Goal: Information Seeking & Learning: Check status

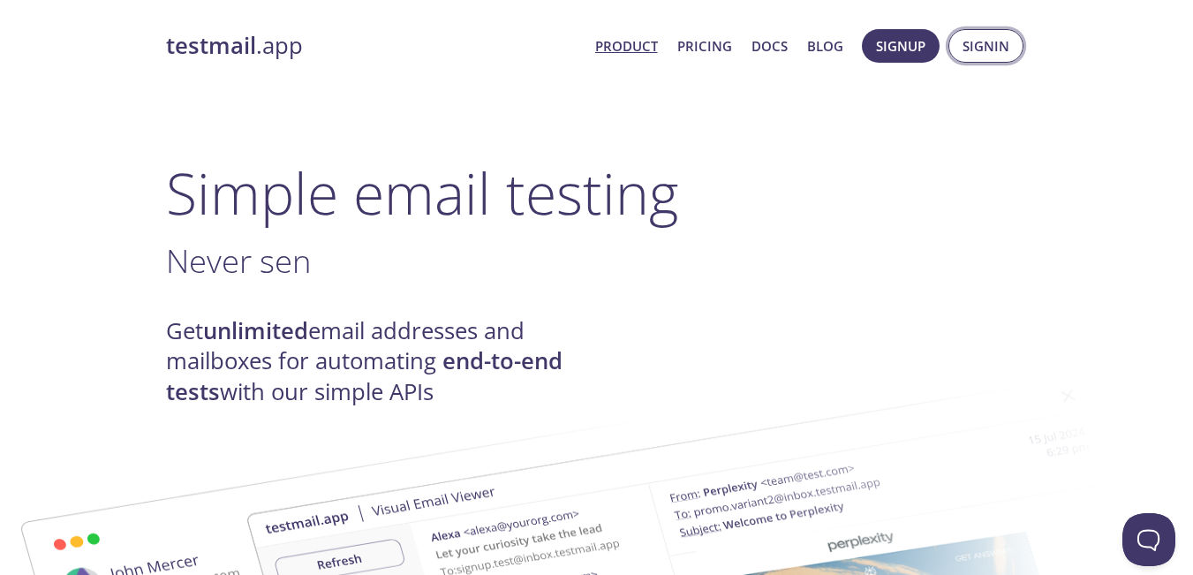
click at [999, 40] on span "Signin" at bounding box center [985, 45] width 47 height 23
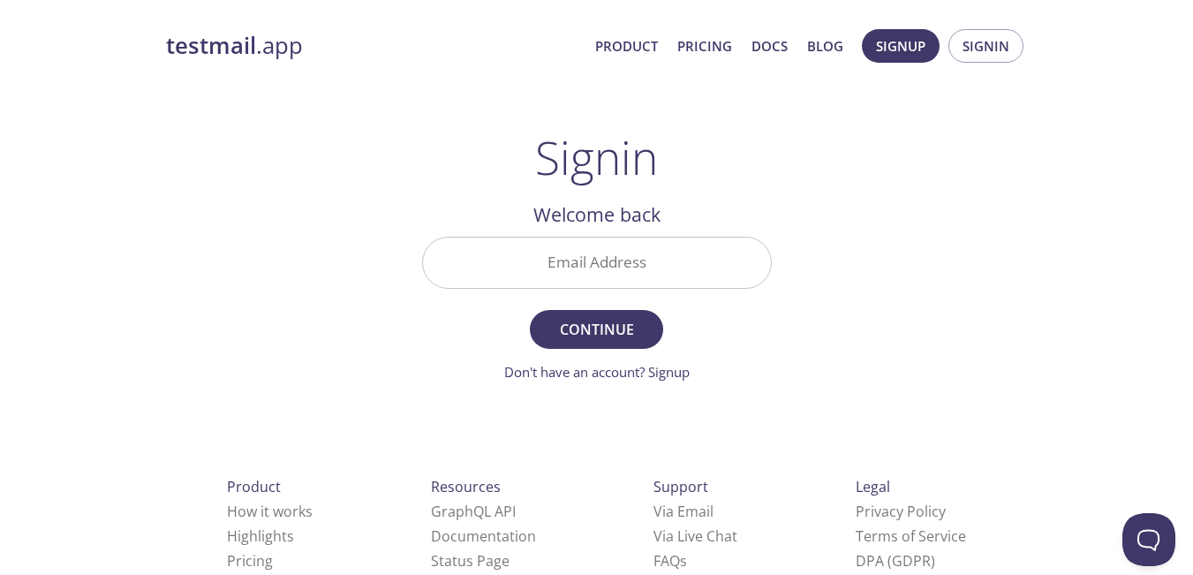
click at [650, 269] on input "Email Address" at bounding box center [597, 262] width 348 height 50
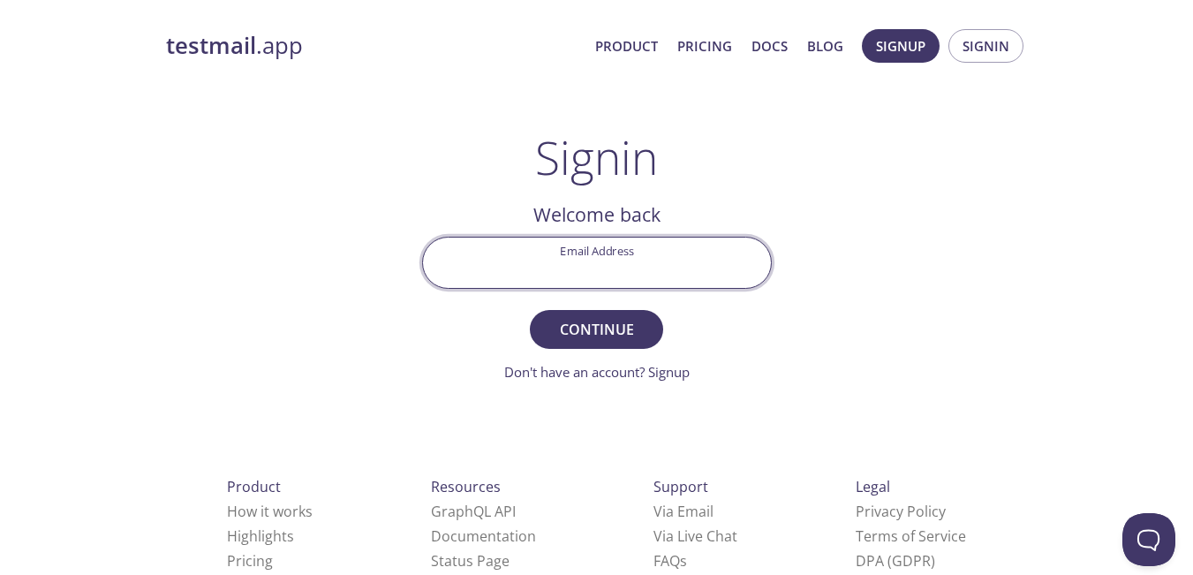
type input "[EMAIL_ADDRESS][DOMAIN_NAME]"
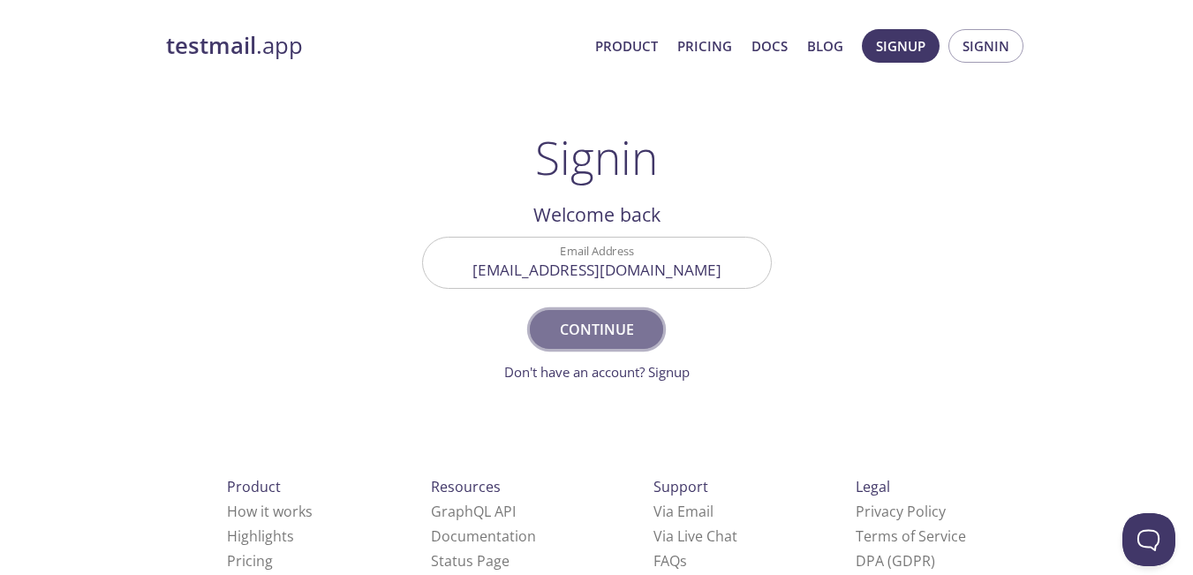
click at [621, 327] on span "Continue" at bounding box center [596, 329] width 94 height 25
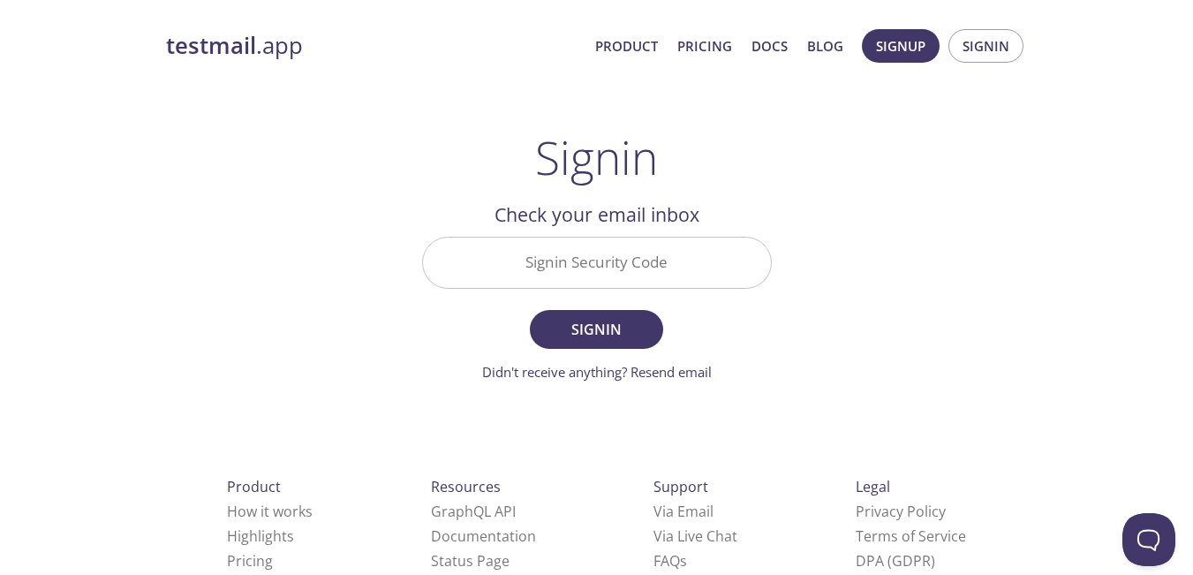
click at [624, 258] on input "Signin Security Code" at bounding box center [597, 262] width 348 height 50
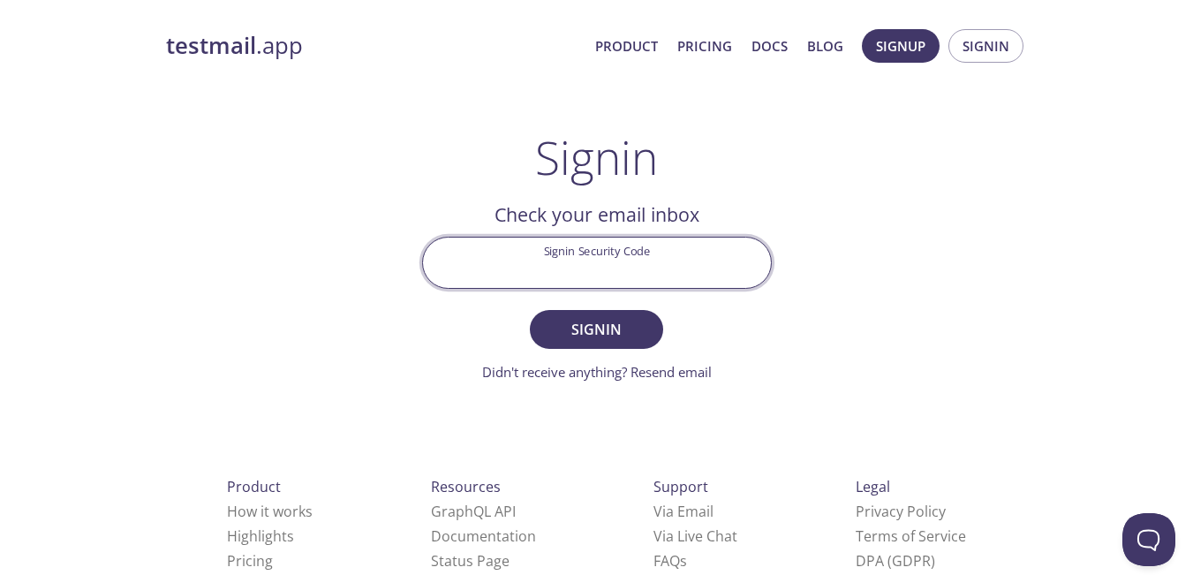
paste input "9J2AVPL"
type input "9J2AVPL"
click at [599, 329] on span "Signin" at bounding box center [596, 329] width 94 height 25
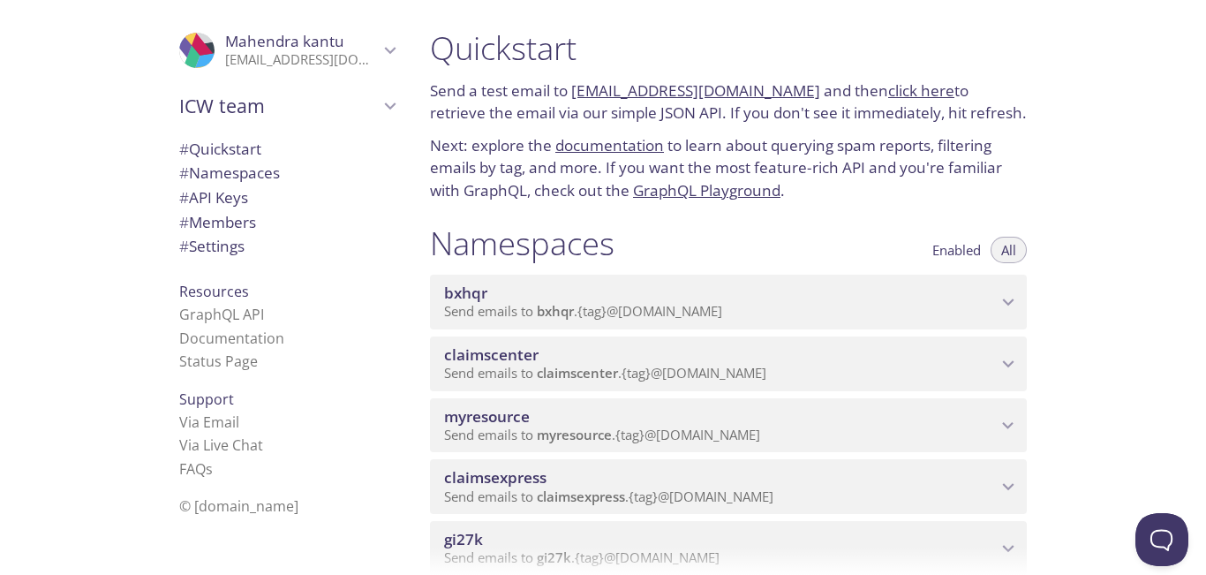
click at [1013, 437] on div "myresource Send emails to myresource . {tag} @[DOMAIN_NAME]" at bounding box center [728, 425] width 597 height 55
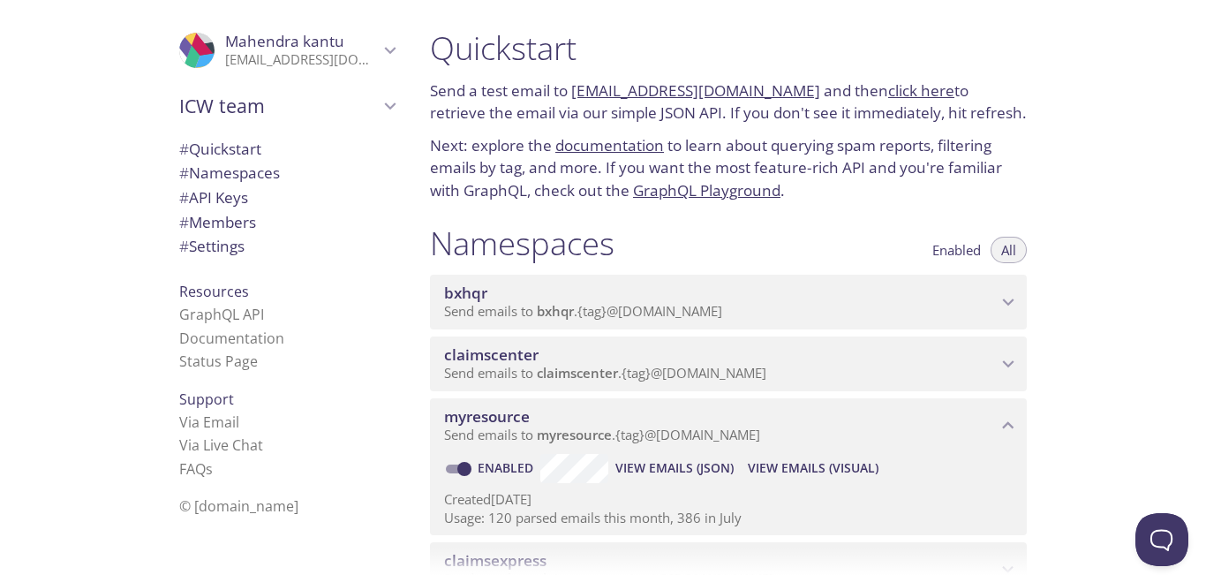
click at [834, 469] on span "View Emails (Visual)" at bounding box center [813, 467] width 131 height 21
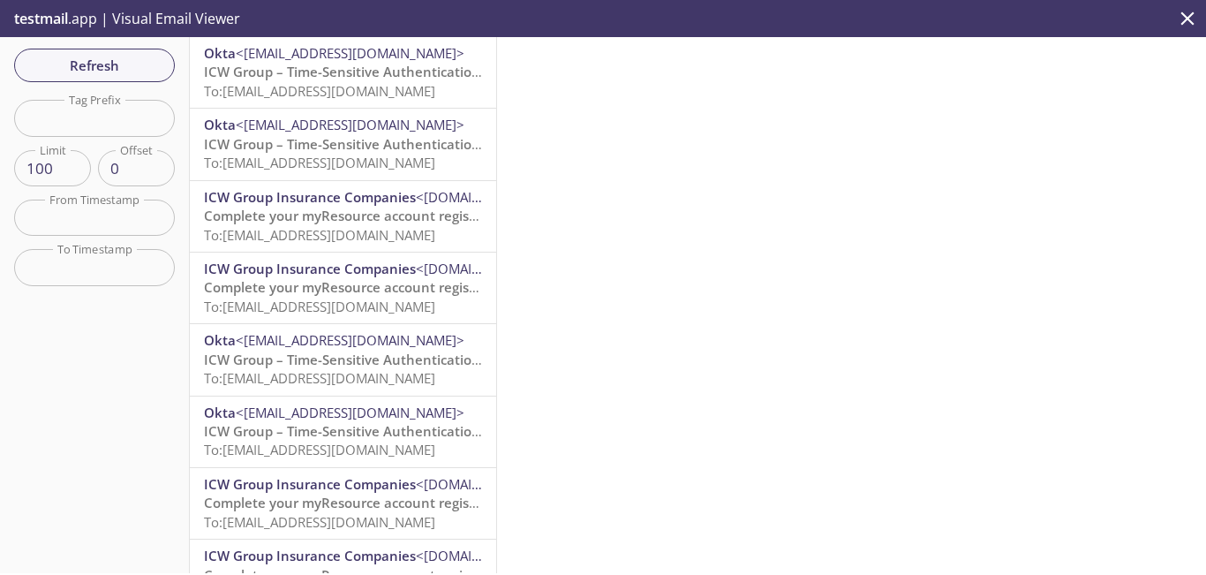
drag, startPoint x: 365, startPoint y: 85, endPoint x: 382, endPoint y: 140, distance: 58.1
click at [382, 140] on span "ICW Group – Time-Sensitive Authentication Code" at bounding box center [360, 144] width 313 height 18
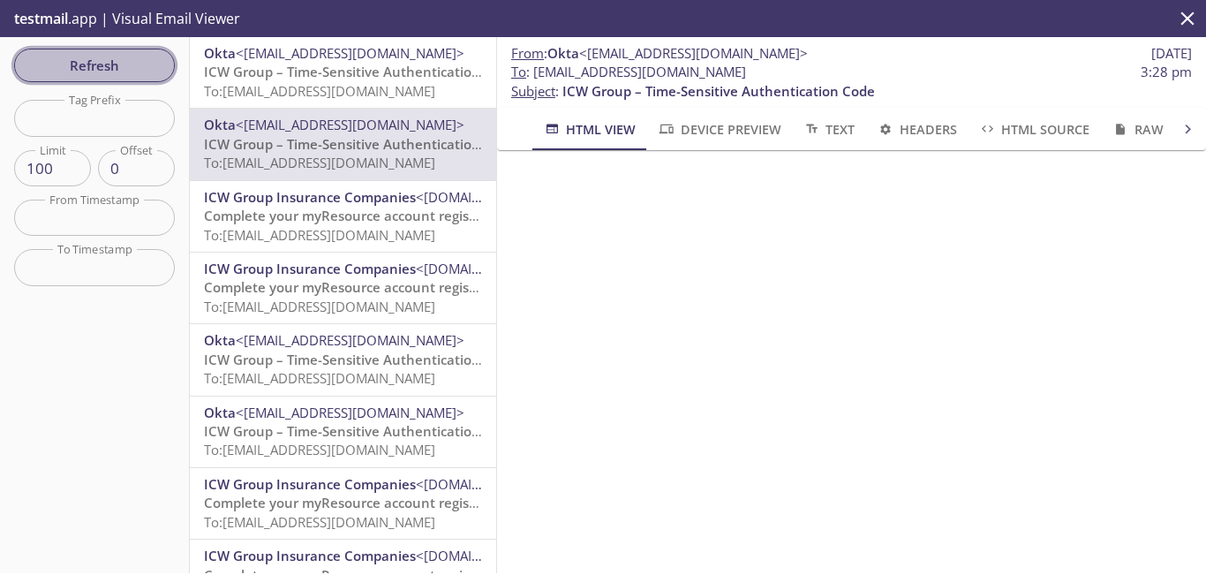
click at [101, 71] on span "Refresh" at bounding box center [94, 65] width 132 height 23
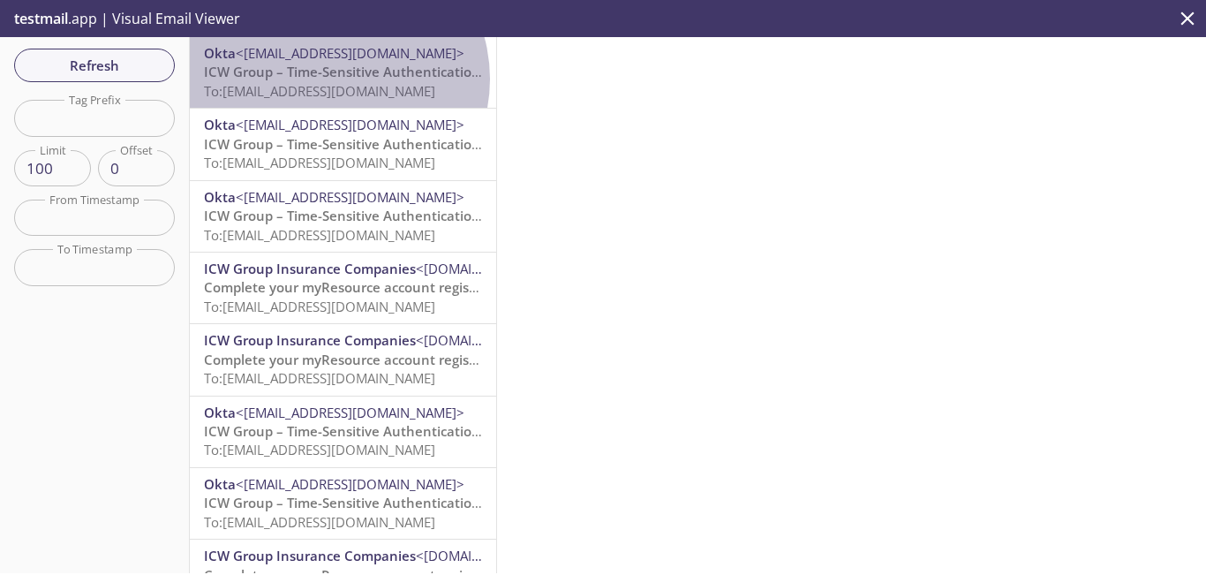
click at [330, 79] on span "ICW Group – Time-Sensitive Authentication Code" at bounding box center [360, 72] width 313 height 18
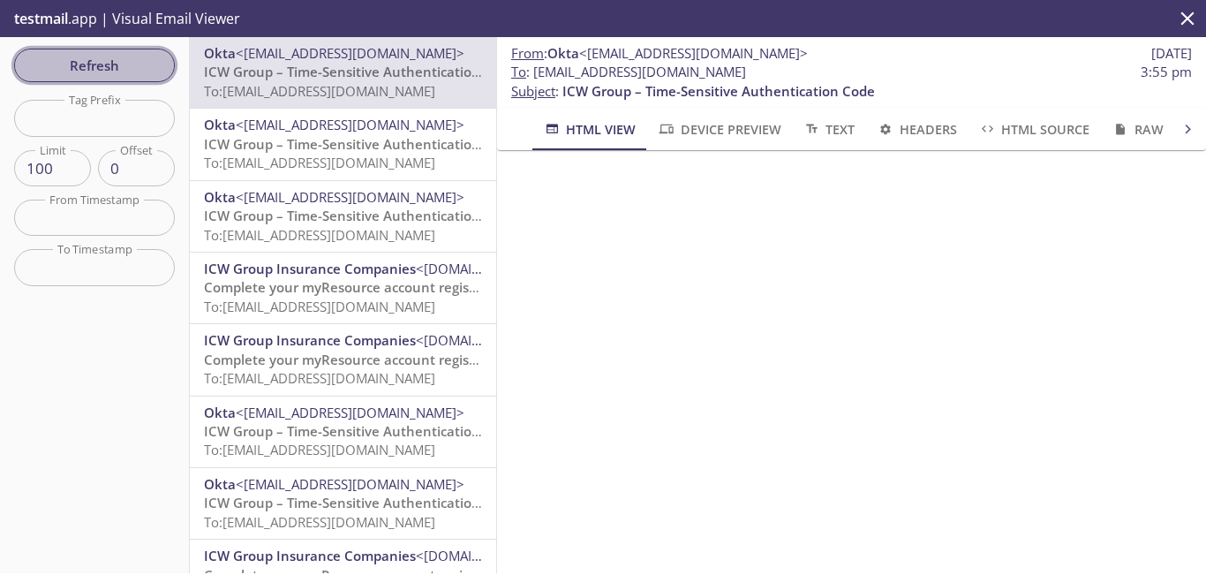
click at [118, 68] on span "Refresh" at bounding box center [94, 65] width 132 height 23
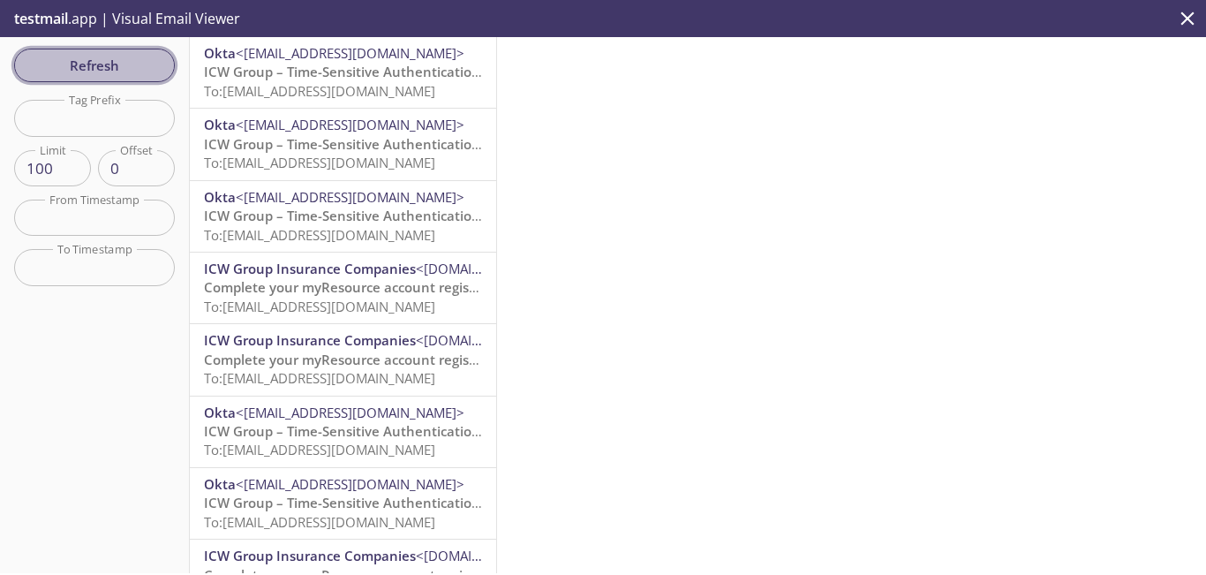
click at [113, 72] on span "Refresh" at bounding box center [94, 65] width 132 height 23
click at [140, 50] on button "Refresh" at bounding box center [94, 66] width 161 height 34
click at [124, 79] on button "Refresh" at bounding box center [94, 66] width 161 height 34
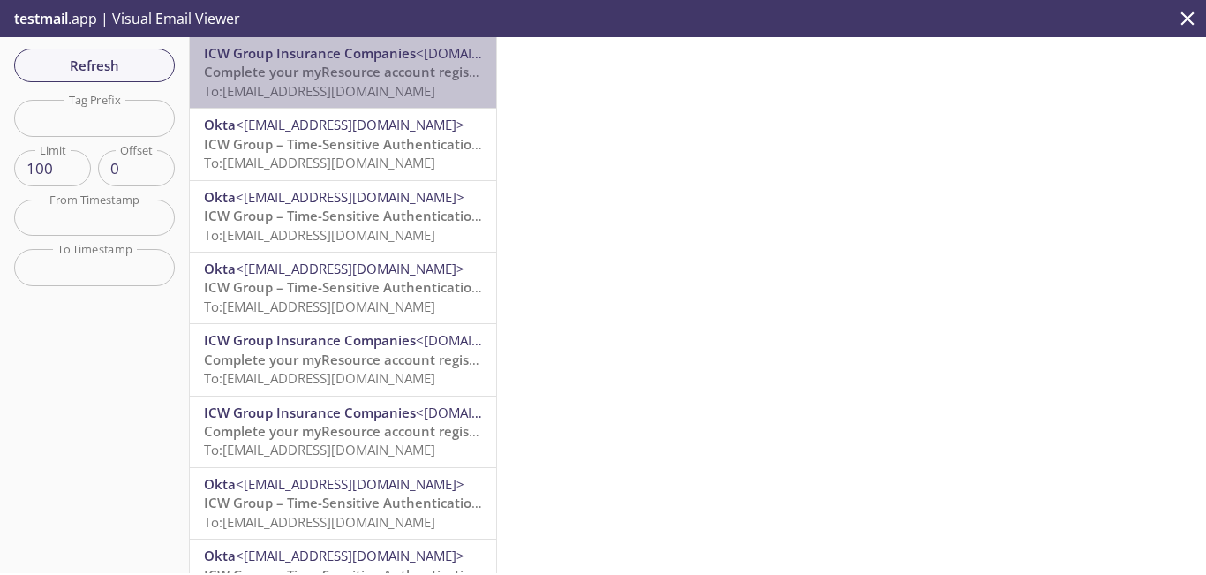
click at [364, 80] on span "Complete your myResource account registration" at bounding box center [358, 72] width 309 height 18
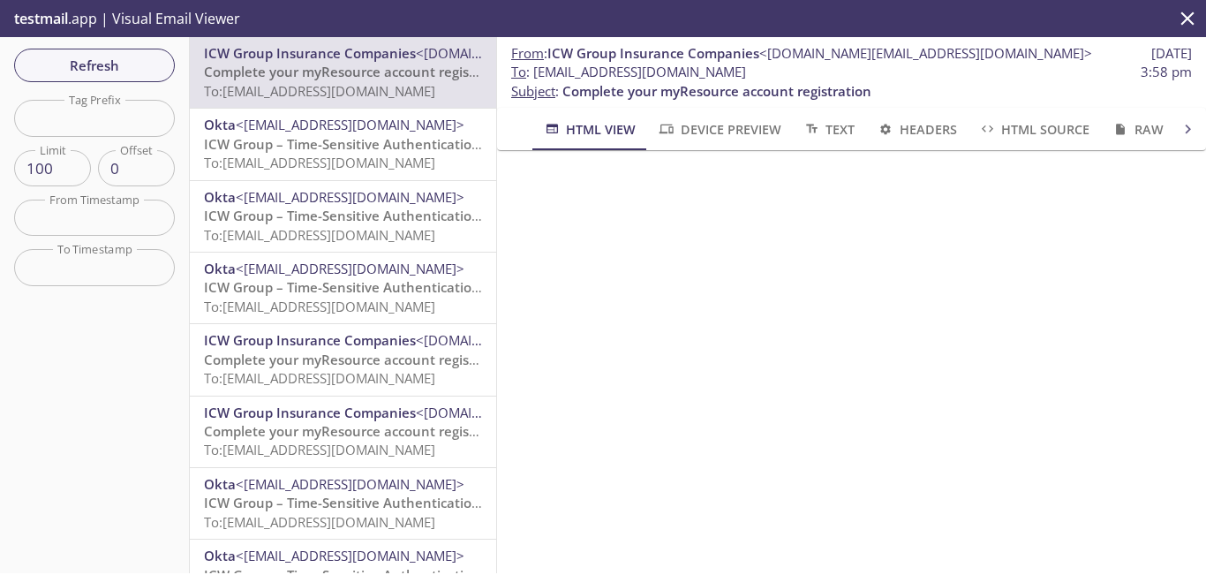
drag, startPoint x: 806, startPoint y: 72, endPoint x: 532, endPoint y: 78, distance: 273.7
click at [532, 78] on span "To : [EMAIL_ADDRESS][DOMAIN_NAME] 3:58 pm" at bounding box center [851, 72] width 681 height 19
click at [121, 73] on span "Refresh" at bounding box center [94, 65] width 132 height 23
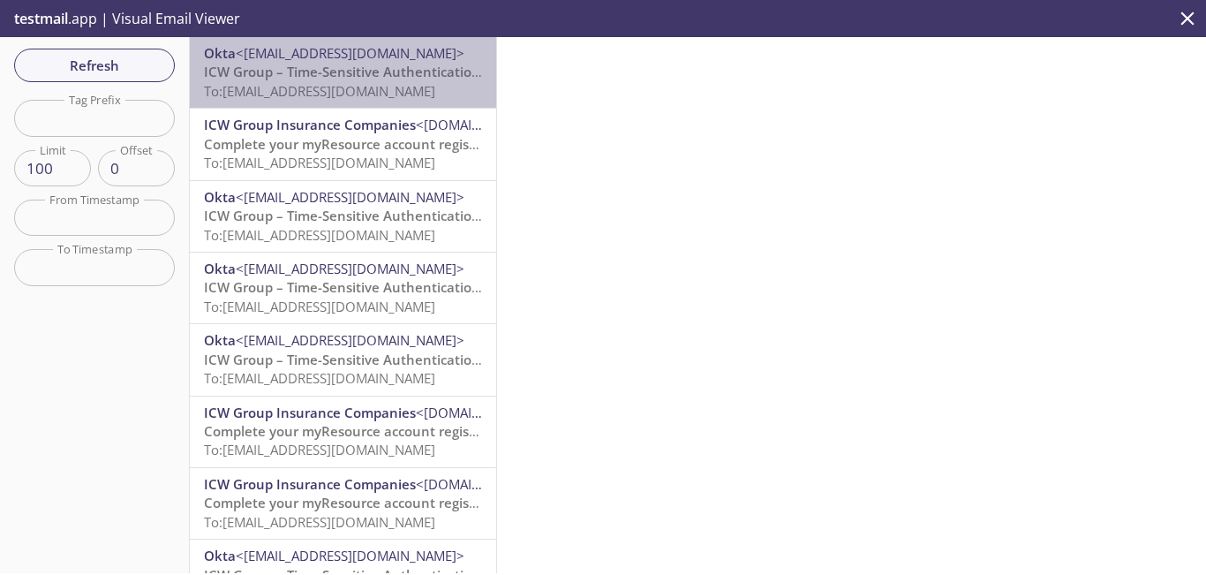
click at [396, 102] on div "Okta <[EMAIL_ADDRESS][DOMAIN_NAME]> ICW Group – Time-Sensitive Authentication C…" at bounding box center [343, 72] width 306 height 71
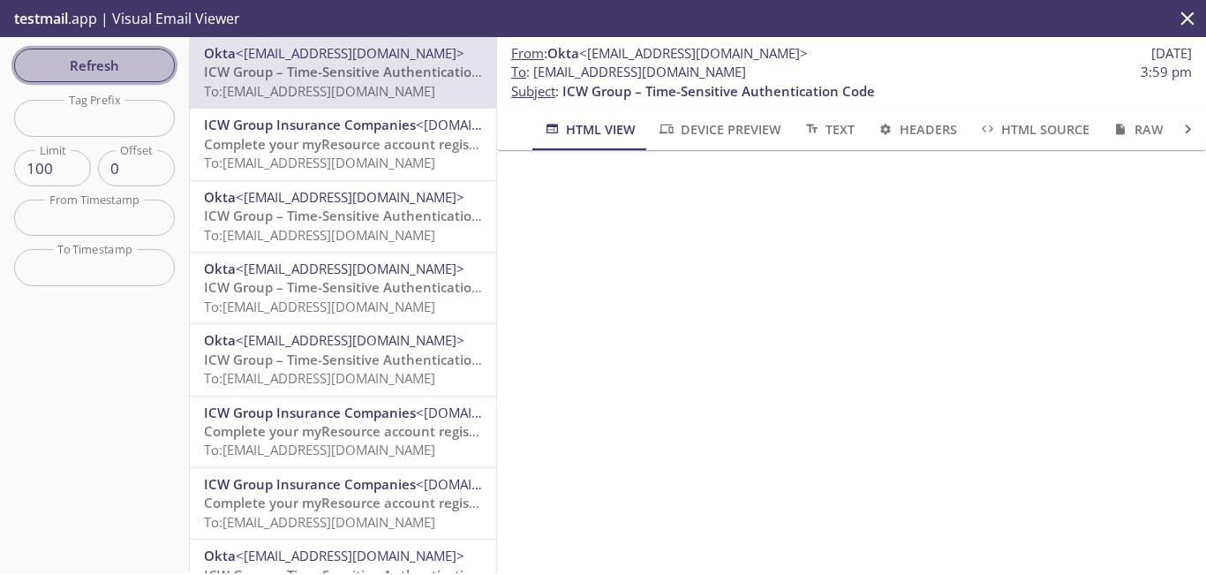
click at [119, 67] on span "Refresh" at bounding box center [94, 65] width 132 height 23
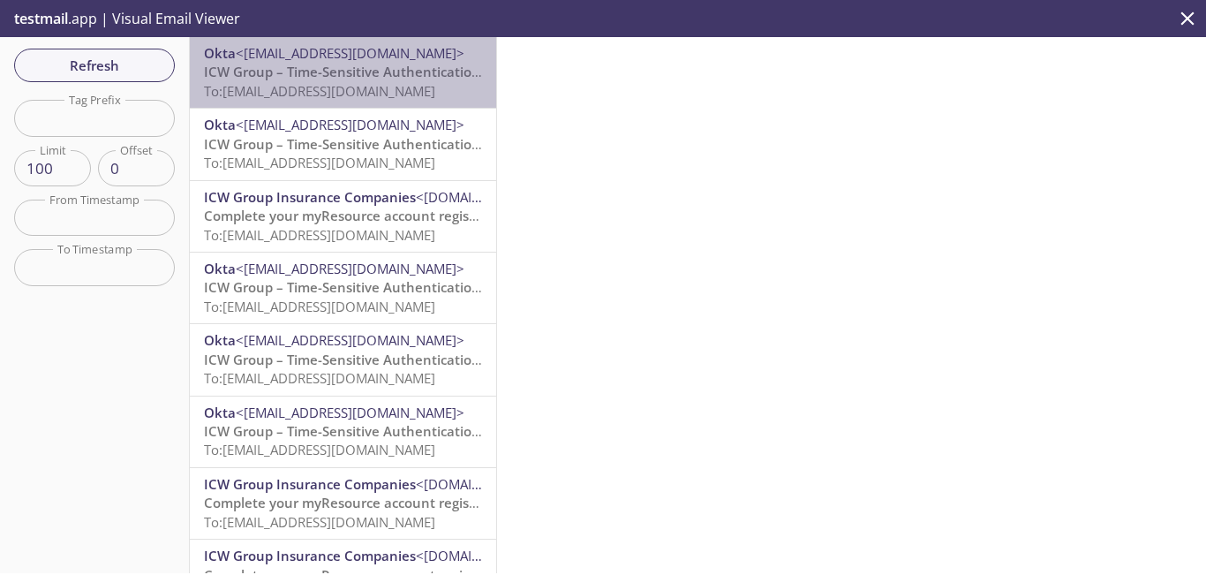
click at [396, 62] on span "Okta <[EMAIL_ADDRESS][DOMAIN_NAME]>" at bounding box center [343, 53] width 278 height 19
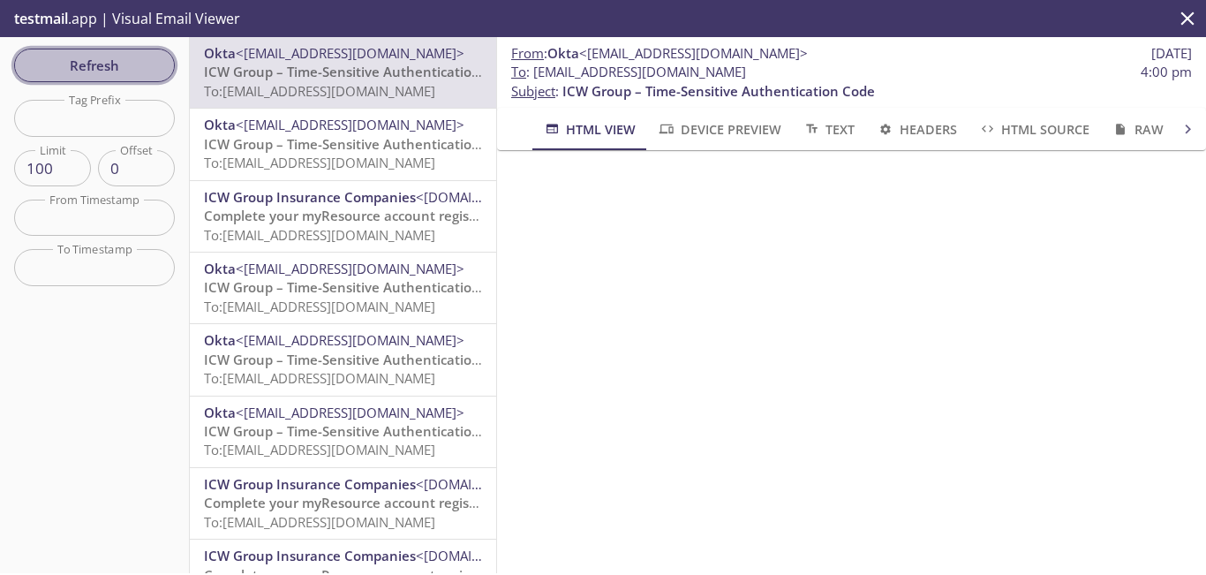
click at [139, 60] on span "Refresh" at bounding box center [94, 65] width 132 height 23
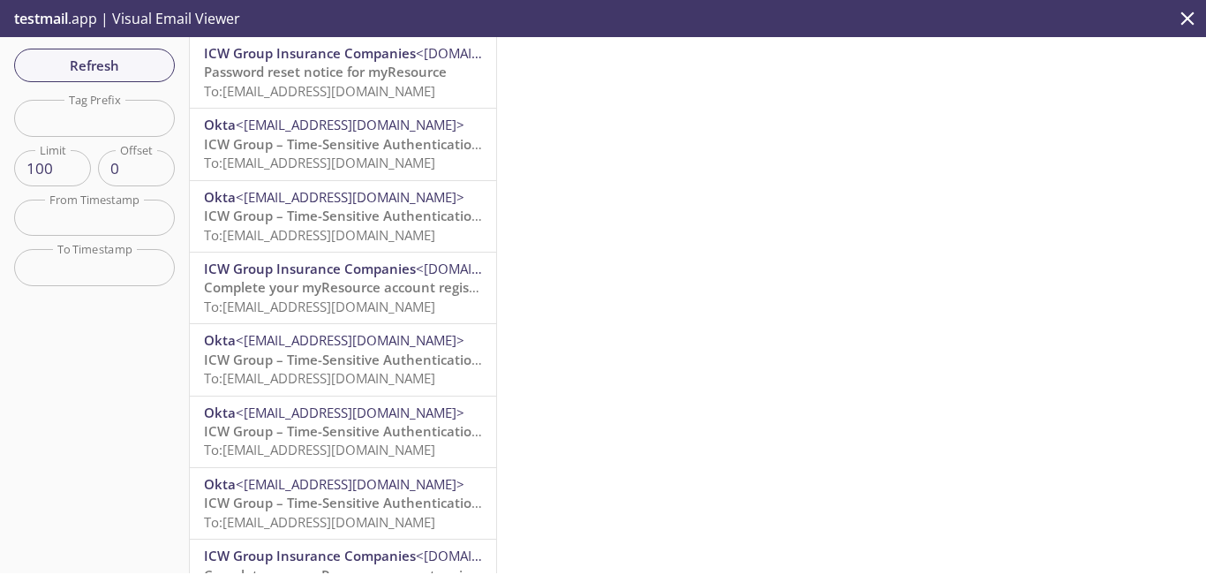
drag, startPoint x: 139, startPoint y: 60, endPoint x: 328, endPoint y: 91, distance: 191.4
click at [328, 91] on div "Refresh Filters Tag Prefix Tag Prefix Limit 100 Limit Offset 0 Offset From Time…" at bounding box center [603, 305] width 1206 height 536
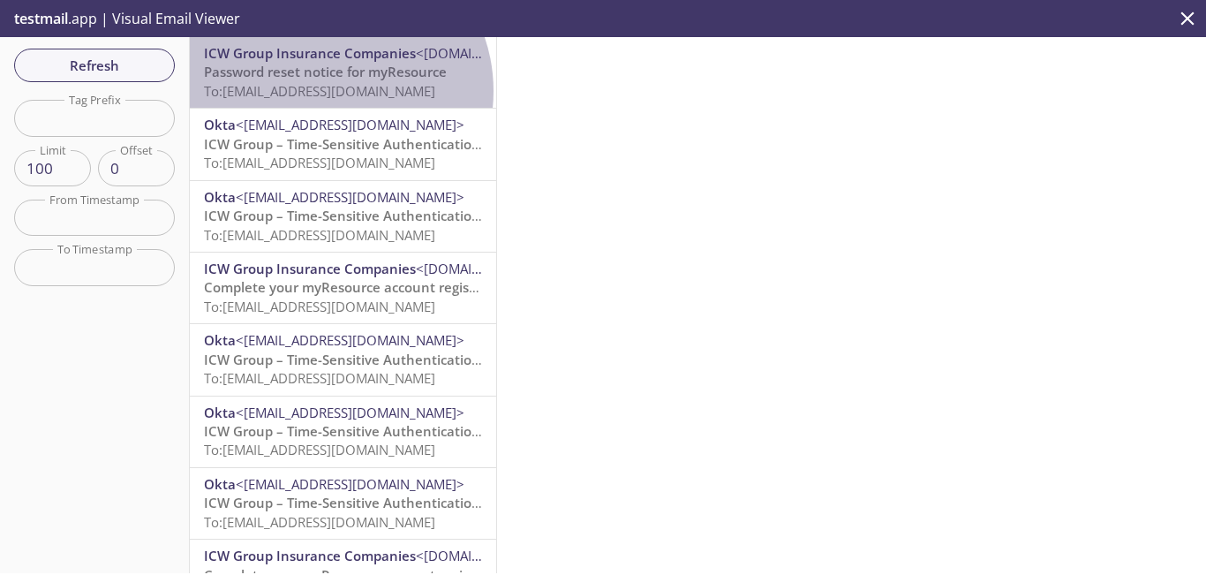
click at [328, 91] on span "To: [EMAIL_ADDRESS][DOMAIN_NAME]" at bounding box center [319, 91] width 231 height 18
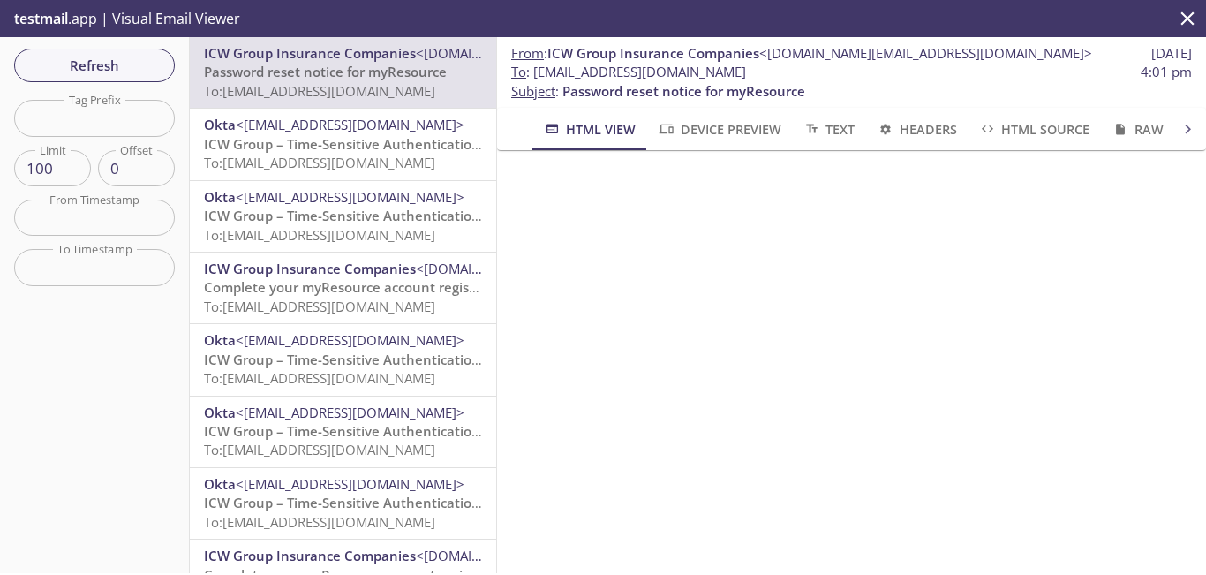
drag, startPoint x: 794, startPoint y: 73, endPoint x: 538, endPoint y: 75, distance: 256.0
click at [538, 75] on span "To : [EMAIL_ADDRESS][DOMAIN_NAME] 4:01 pm" at bounding box center [851, 72] width 681 height 19
click at [75, 63] on span "Refresh" at bounding box center [94, 65] width 132 height 23
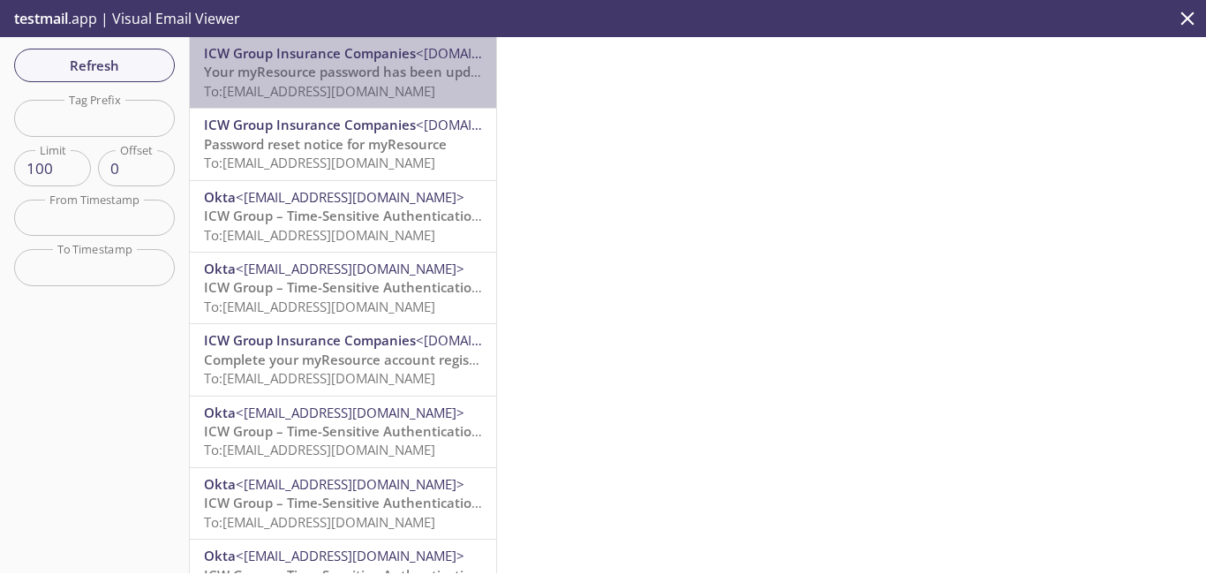
click at [418, 66] on span "Your myResource password has been updated" at bounding box center [352, 72] width 296 height 18
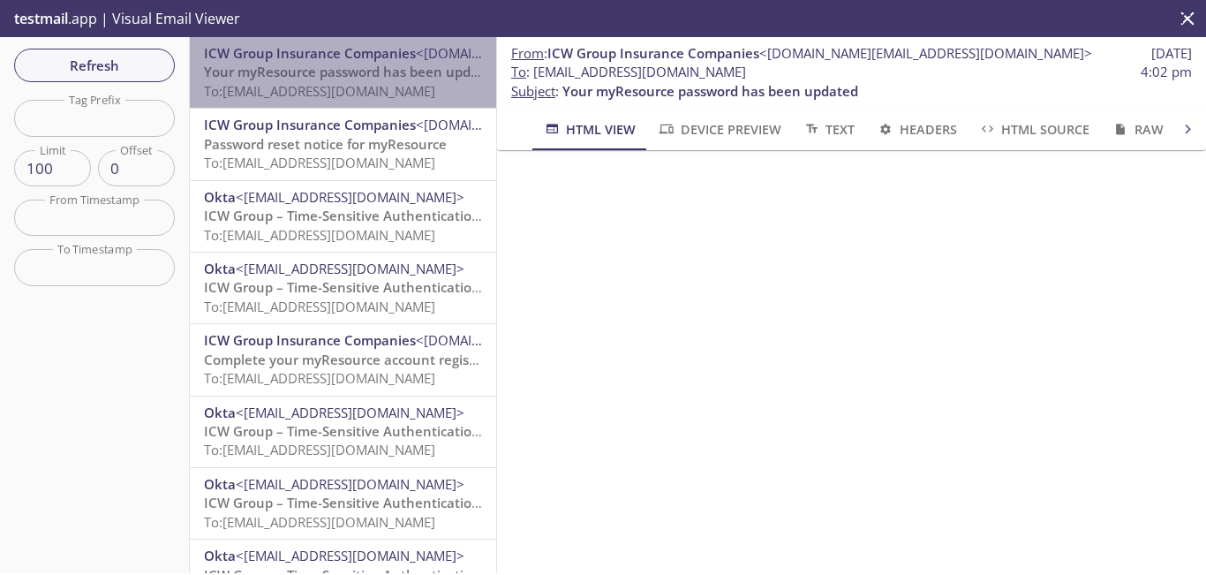
click at [418, 66] on span "Your myResource password has been updated" at bounding box center [352, 72] width 296 height 18
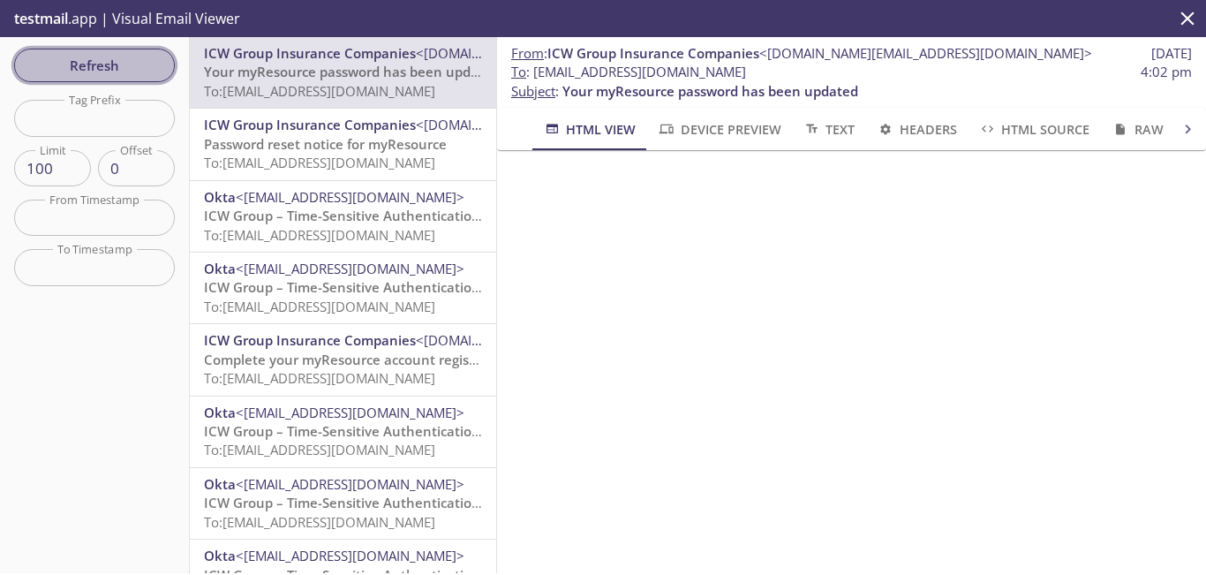
click at [104, 64] on span "Refresh" at bounding box center [94, 65] width 132 height 23
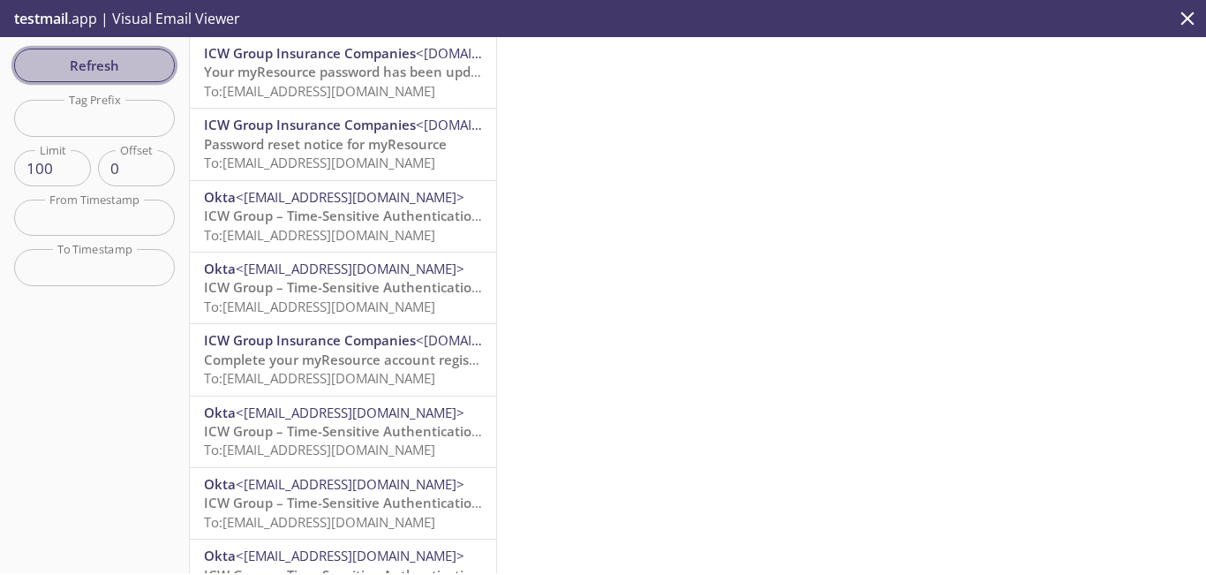
click at [150, 64] on span "Refresh" at bounding box center [94, 65] width 132 height 23
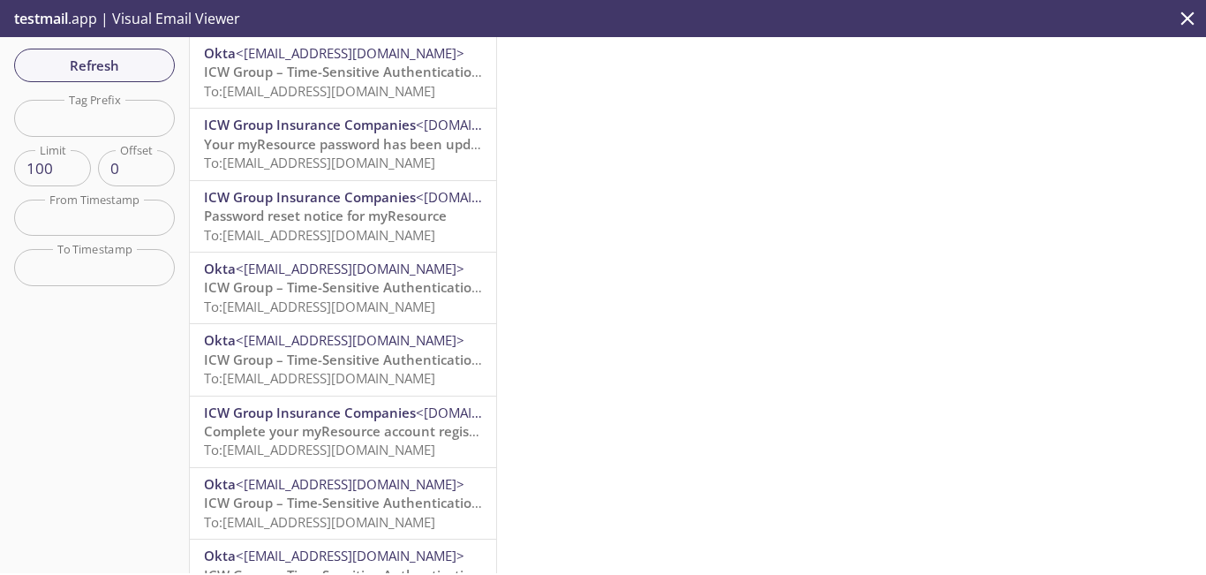
click at [359, 75] on span "ICW Group – Time-Sensitive Authentication Code" at bounding box center [360, 72] width 313 height 18
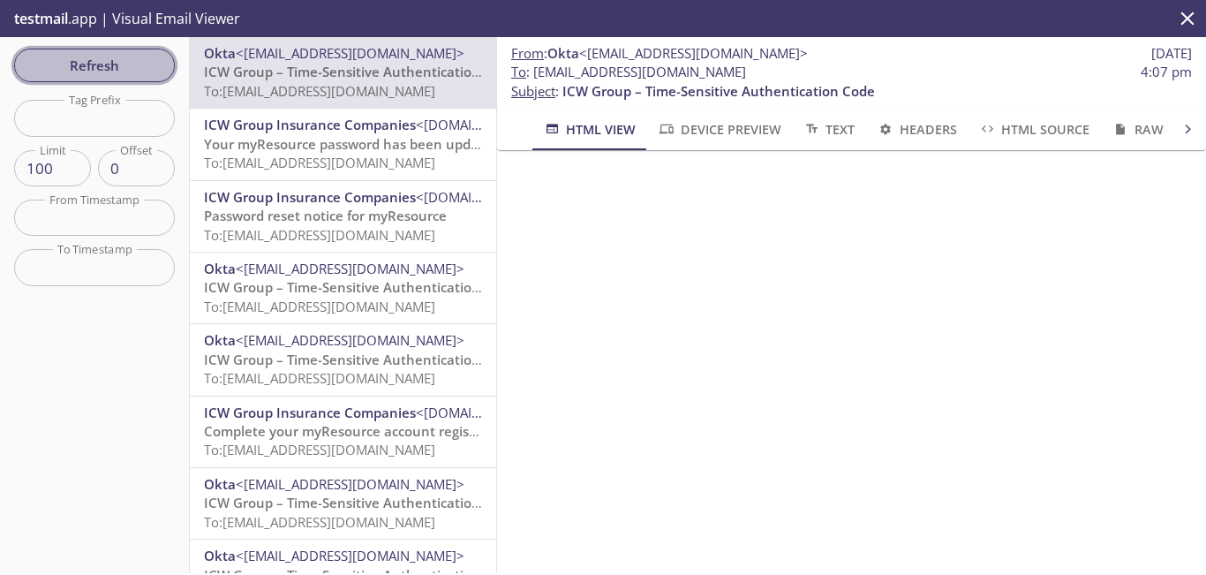
click at [121, 63] on span "Refresh" at bounding box center [94, 65] width 132 height 23
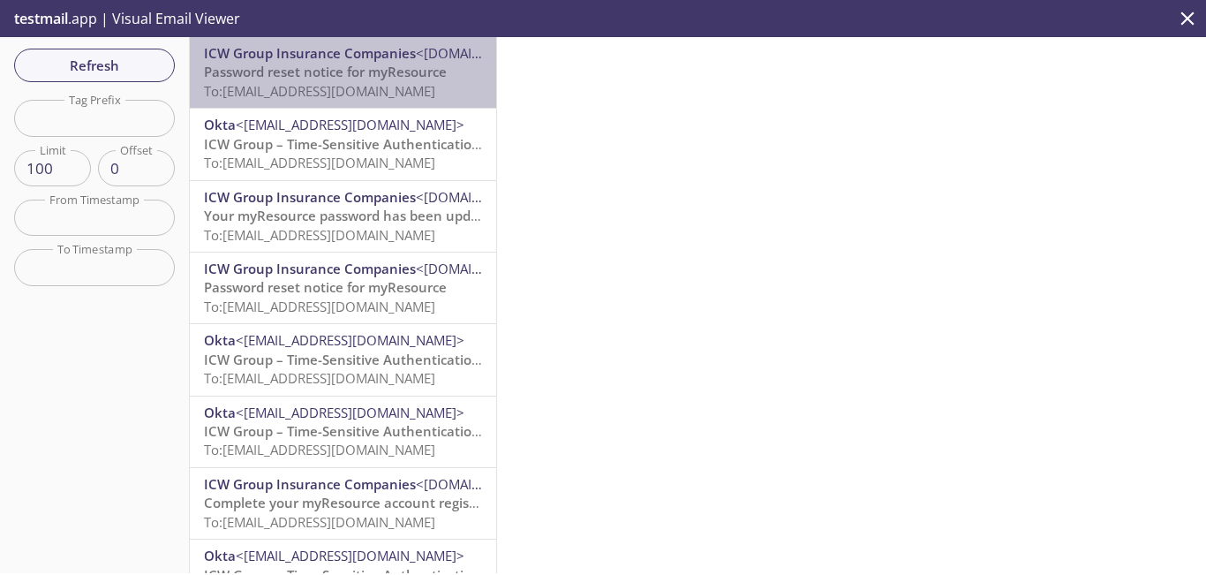
click at [361, 78] on span "Password reset notice for myResource" at bounding box center [325, 72] width 243 height 18
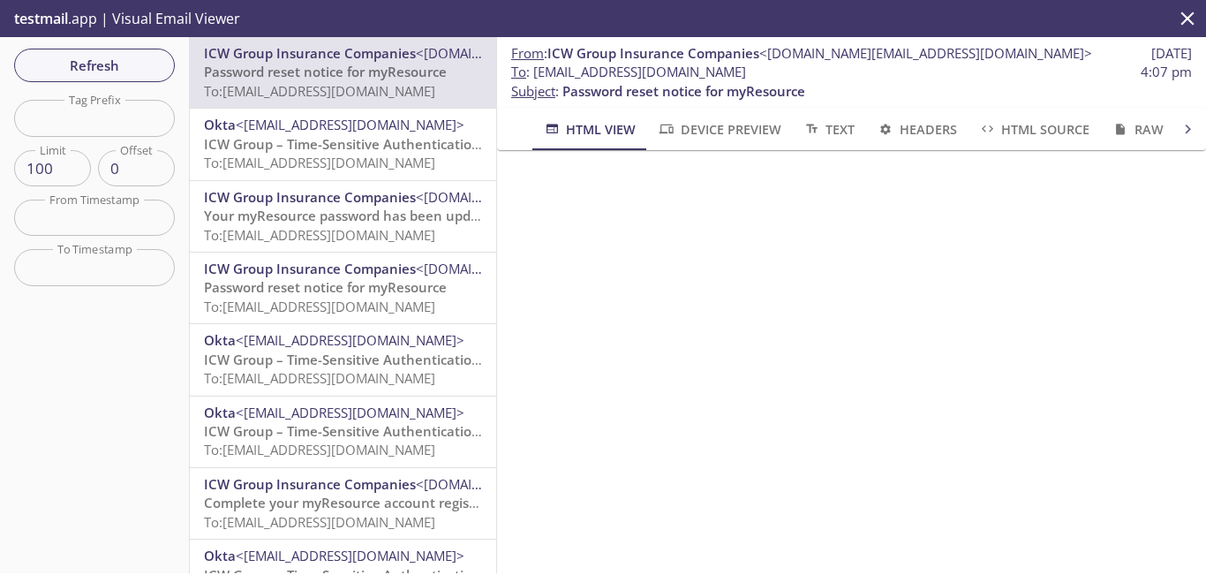
drag, startPoint x: 820, startPoint y: 71, endPoint x: 538, endPoint y: 73, distance: 282.5
click at [538, 73] on span "To : [EMAIL_ADDRESS][DOMAIN_NAME]" at bounding box center [628, 72] width 235 height 19
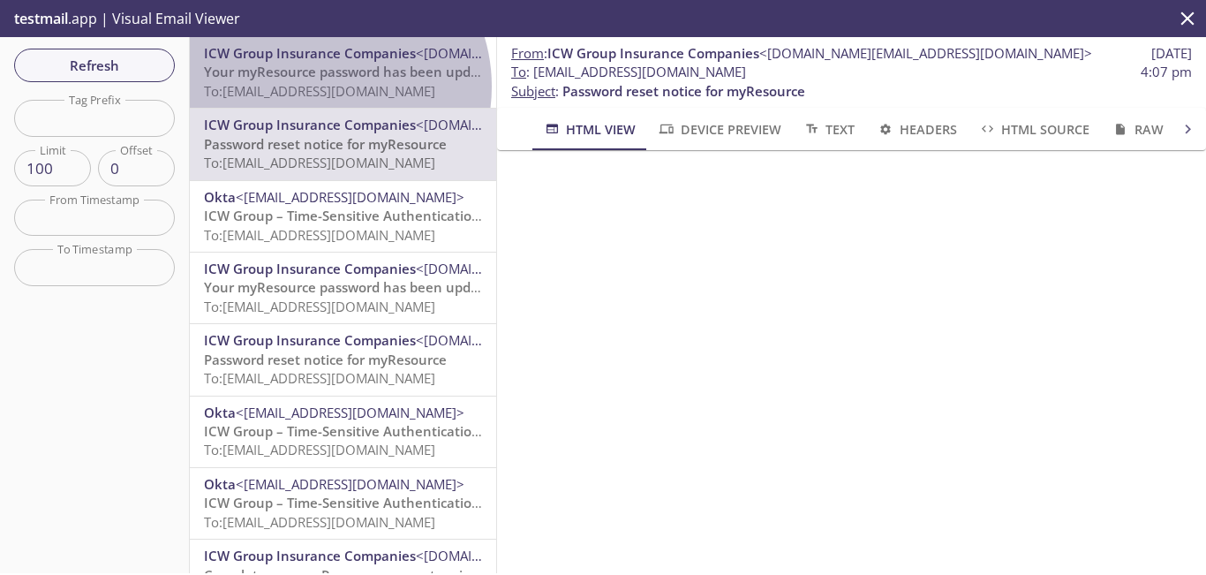
click at [320, 87] on span "To: [EMAIL_ADDRESS][DOMAIN_NAME]" at bounding box center [319, 91] width 231 height 18
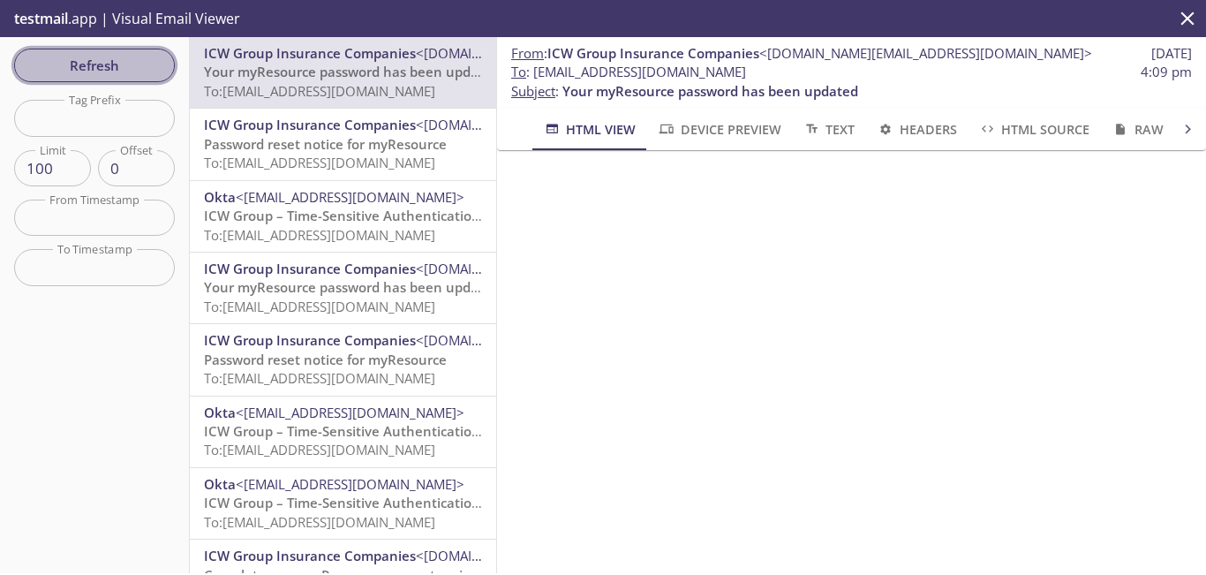
click at [117, 64] on span "Refresh" at bounding box center [94, 65] width 132 height 23
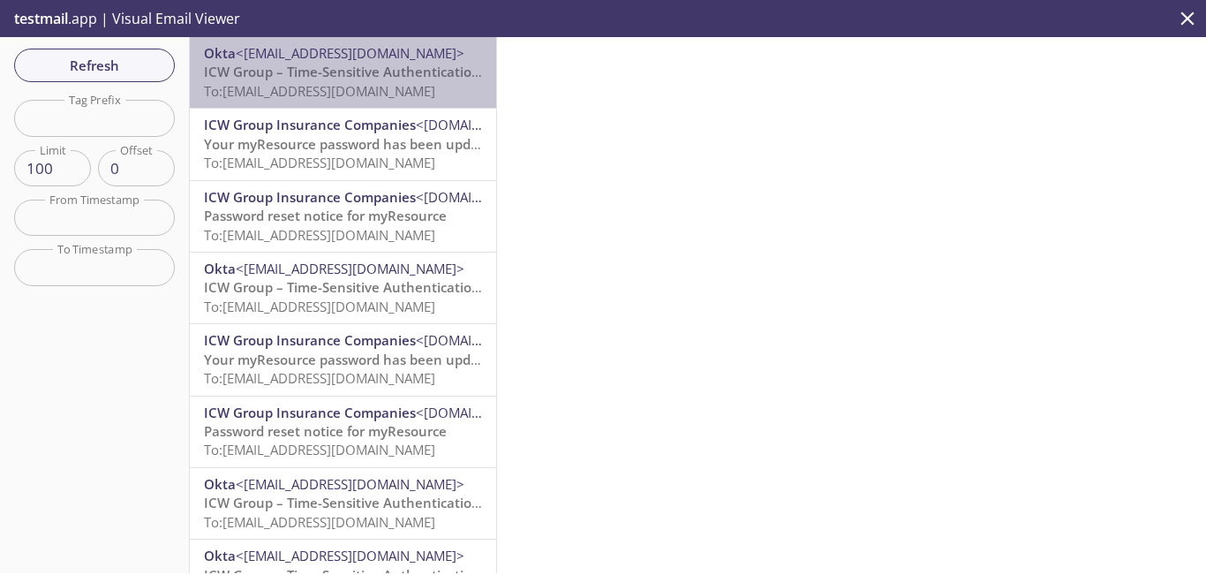
click at [406, 95] on span "To: [EMAIL_ADDRESS][DOMAIN_NAME]" at bounding box center [319, 91] width 231 height 18
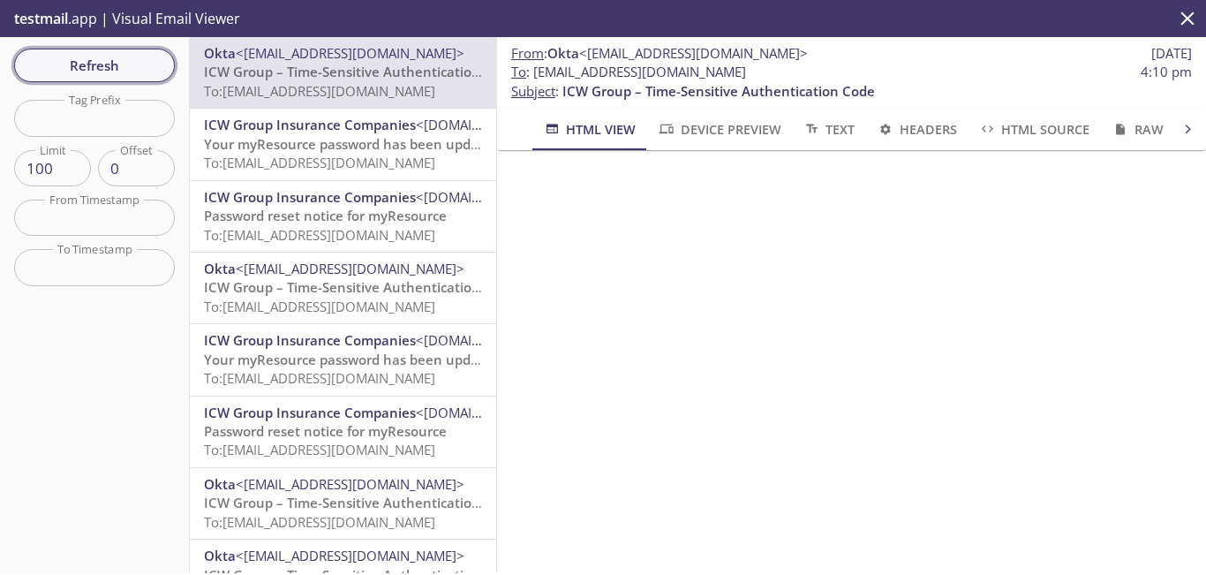
click at [120, 54] on span "Refresh" at bounding box center [94, 65] width 132 height 23
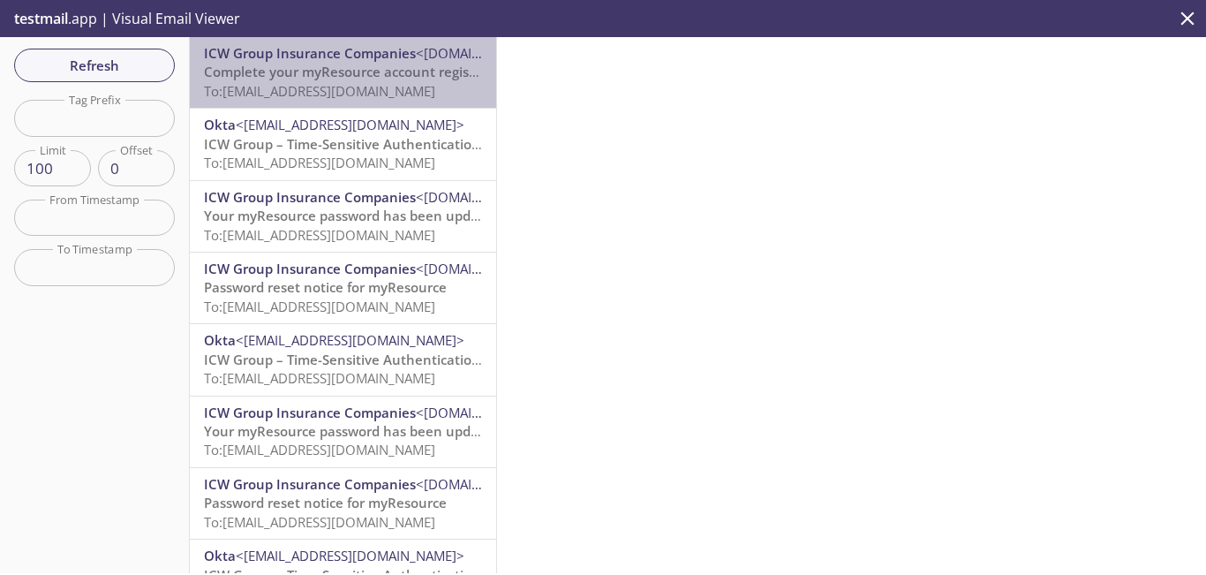
click at [347, 64] on span "Complete your myResource account registration" at bounding box center [358, 72] width 309 height 18
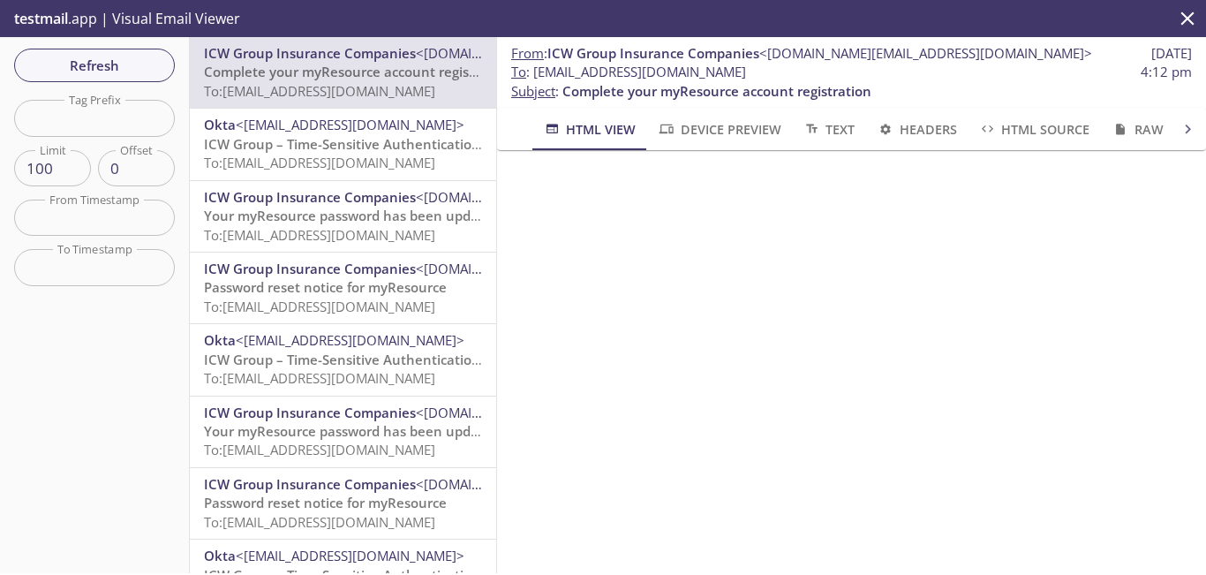
drag, startPoint x: 781, startPoint y: 72, endPoint x: 535, endPoint y: 76, distance: 246.3
click at [535, 76] on span "To : [EMAIL_ADDRESS][DOMAIN_NAME]" at bounding box center [628, 72] width 235 height 19
click at [102, 61] on span "Refresh" at bounding box center [94, 65] width 132 height 23
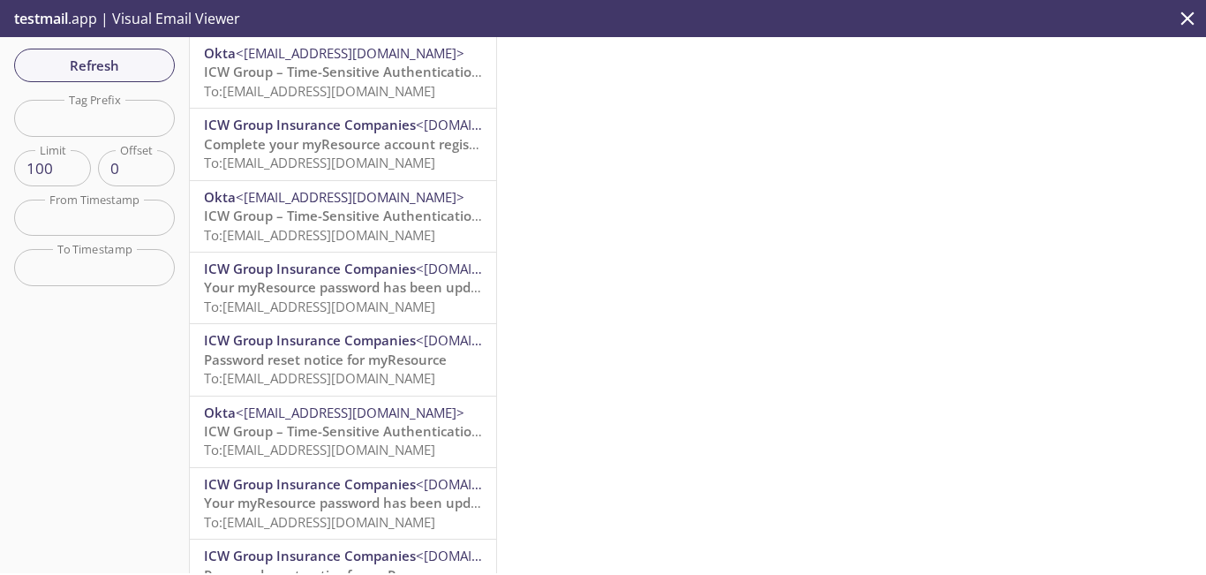
click at [380, 78] on span "ICW Group – Time-Sensitive Authentication Code" at bounding box center [360, 72] width 313 height 18
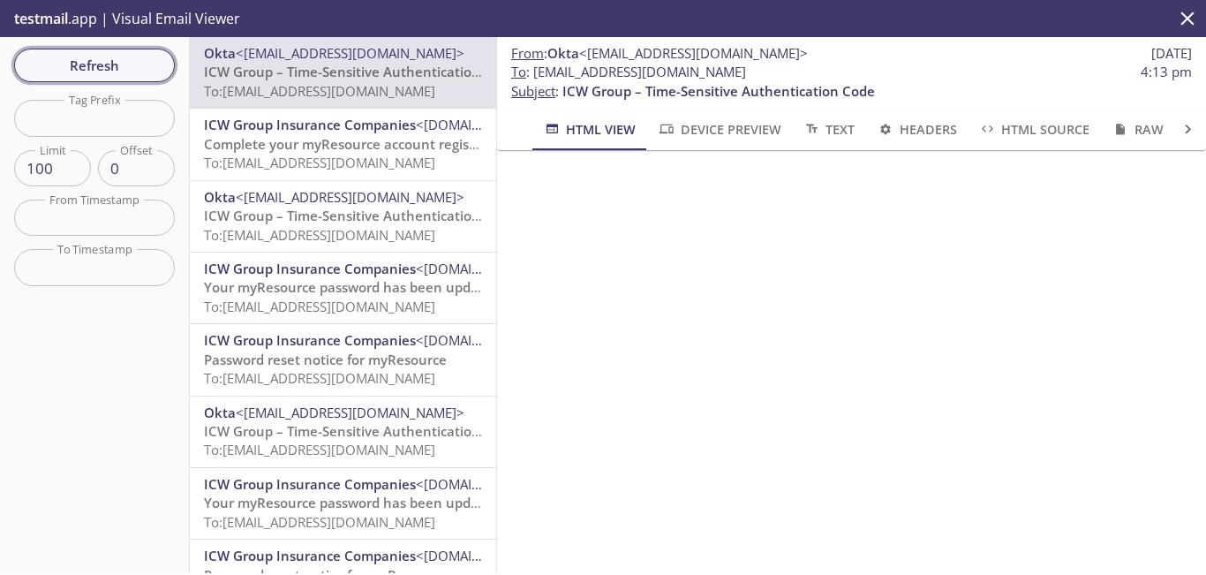
click at [122, 57] on span "Refresh" at bounding box center [94, 65] width 132 height 23
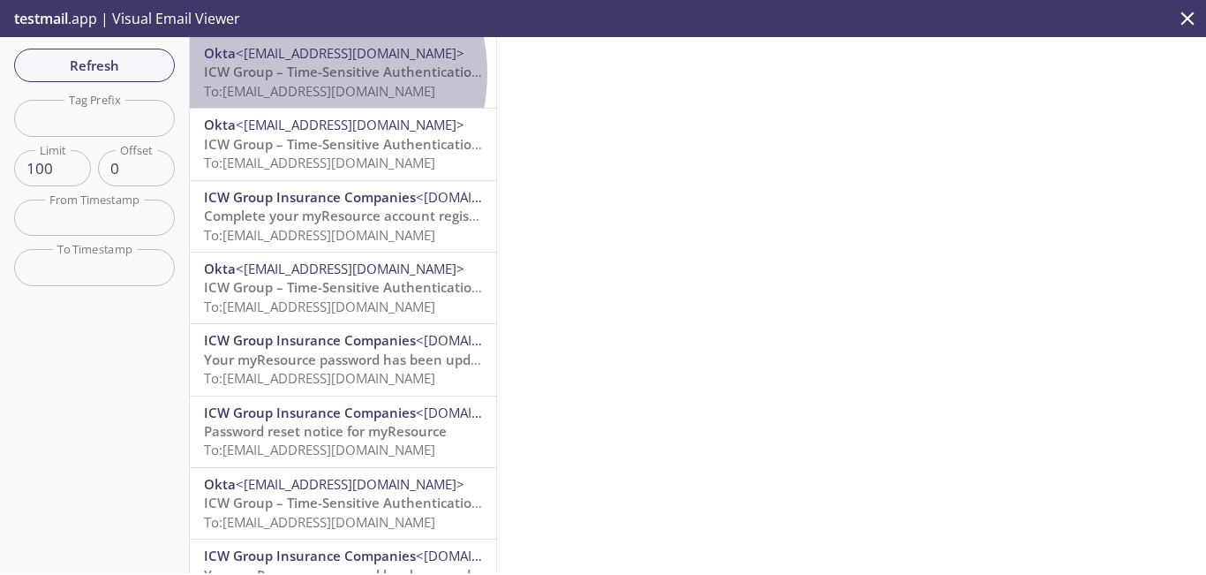
click at [305, 73] on span "ICW Group – Time-Sensitive Authentication Code" at bounding box center [360, 72] width 313 height 18
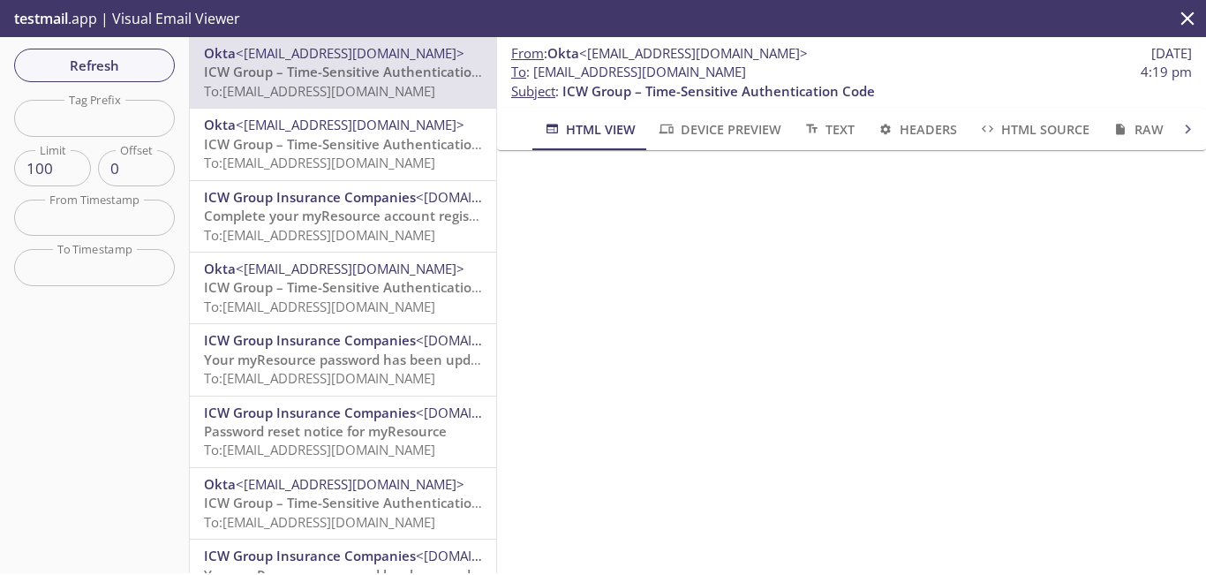
drag, startPoint x: 786, startPoint y: 73, endPoint x: 627, endPoint y: 67, distance: 159.0
click at [627, 67] on span "To : [EMAIL_ADDRESS][DOMAIN_NAME] 4:19 pm" at bounding box center [851, 72] width 681 height 19
click at [541, 73] on span "To : [EMAIL_ADDRESS][DOMAIN_NAME]" at bounding box center [628, 72] width 235 height 19
drag, startPoint x: 809, startPoint y: 67, endPoint x: 541, endPoint y: 79, distance: 267.7
click at [541, 79] on span "To : [EMAIL_ADDRESS][DOMAIN_NAME] 4:19 pm" at bounding box center [851, 72] width 681 height 19
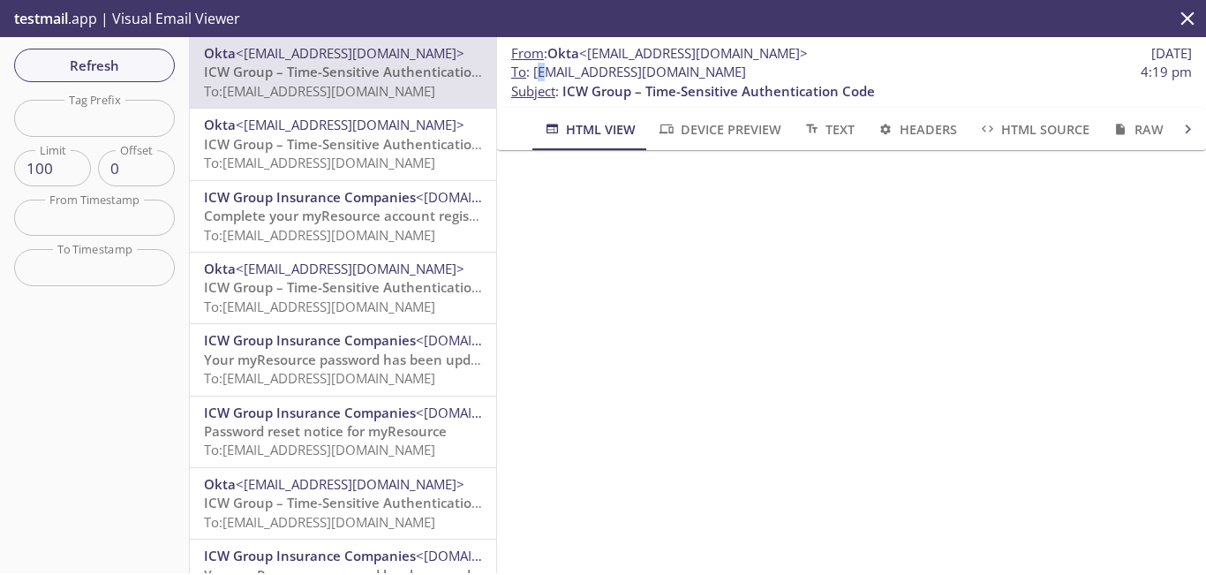
copy span "[EMAIL_ADDRESS][DOMAIN_NAME]"
click at [135, 65] on span "Refresh" at bounding box center [94, 65] width 132 height 23
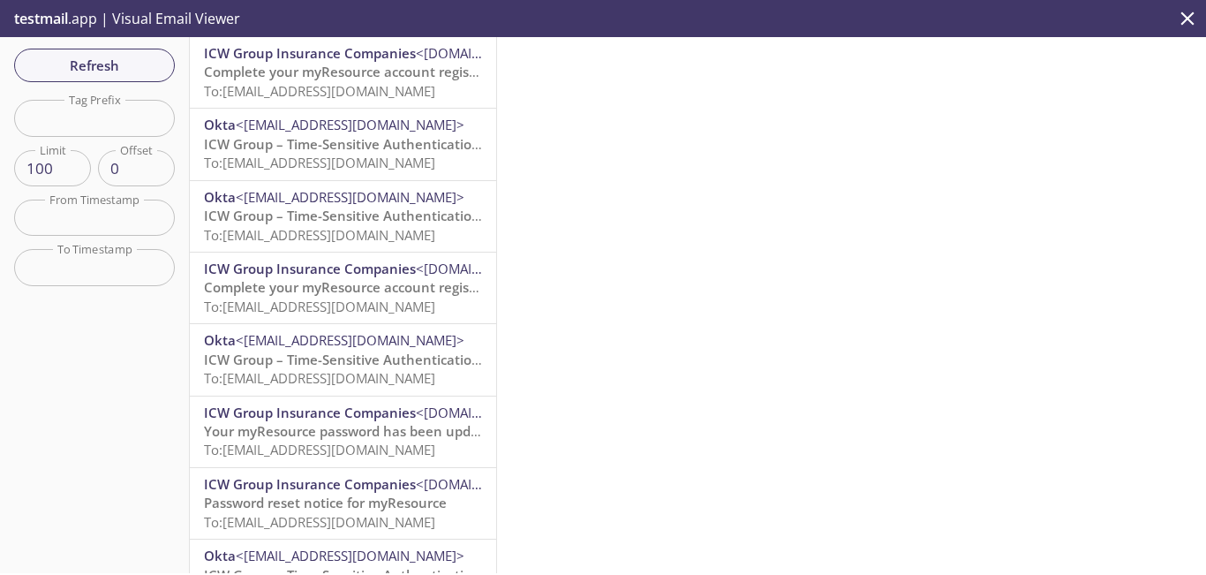
click at [341, 83] on span "To: [EMAIL_ADDRESS][DOMAIN_NAME]" at bounding box center [319, 91] width 231 height 18
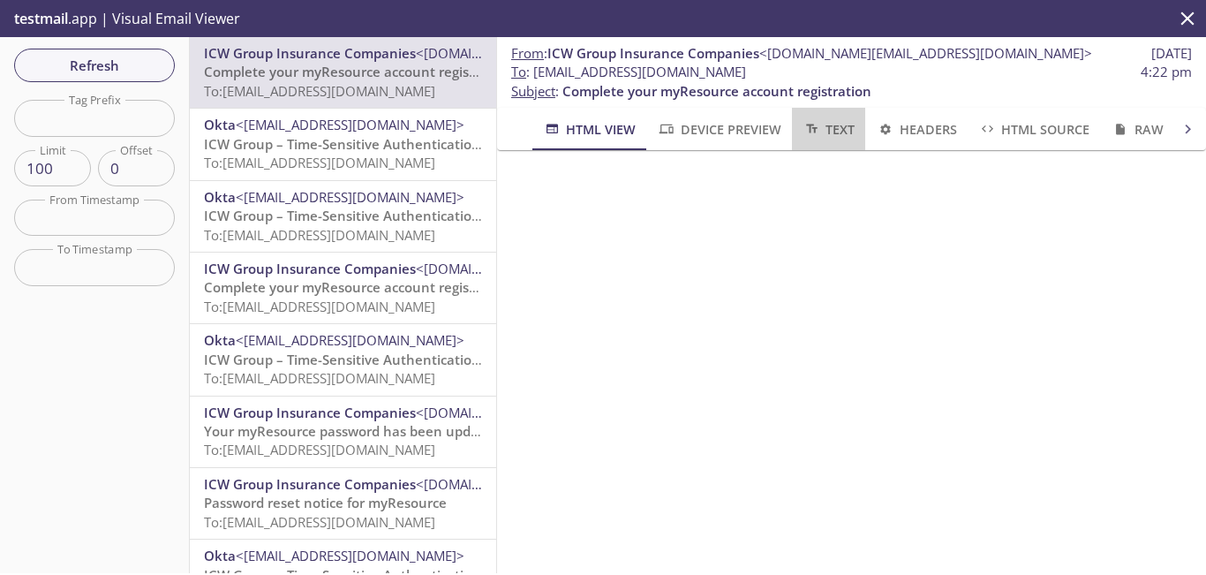
click at [839, 124] on span "Text" at bounding box center [828, 129] width 52 height 22
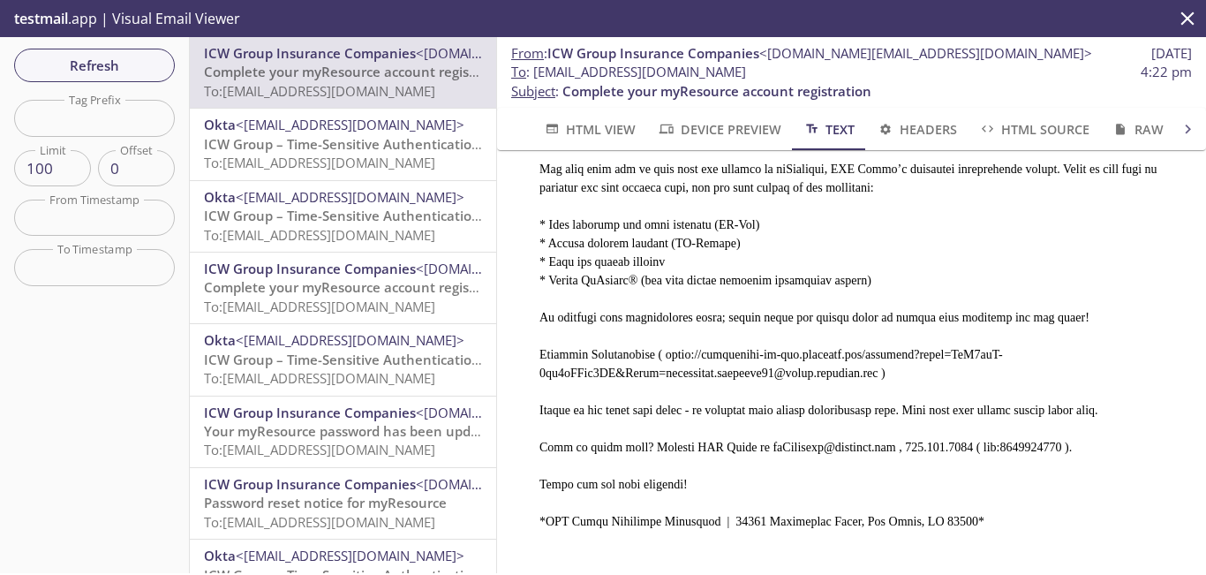
click at [601, 129] on span "HTML View" at bounding box center [589, 129] width 93 height 22
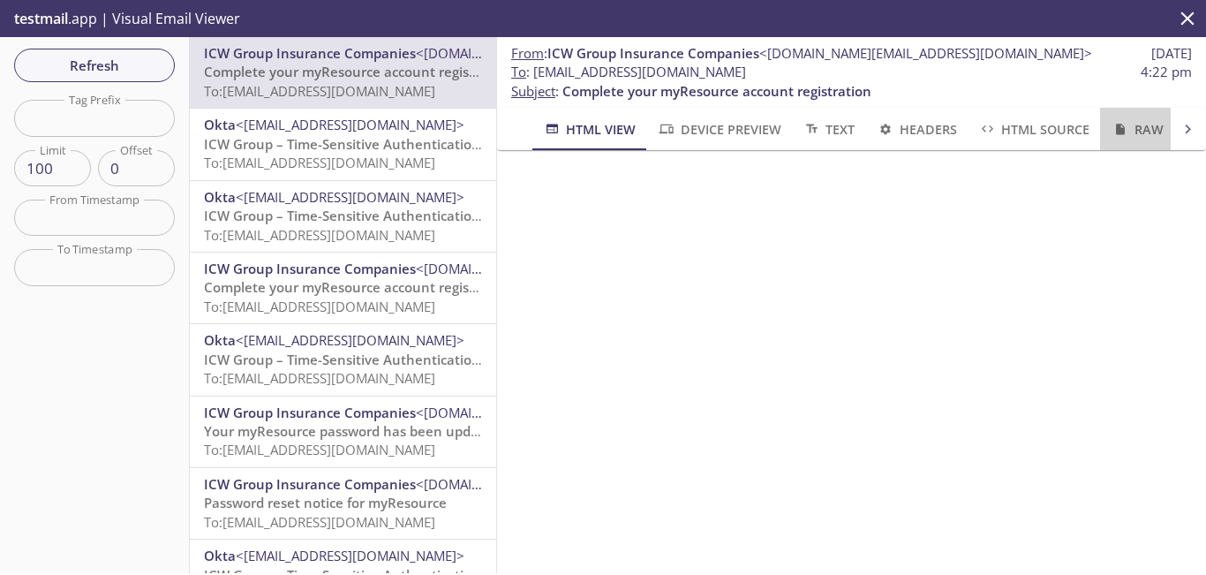
click at [1137, 123] on span "Raw" at bounding box center [1137, 129] width 52 height 22
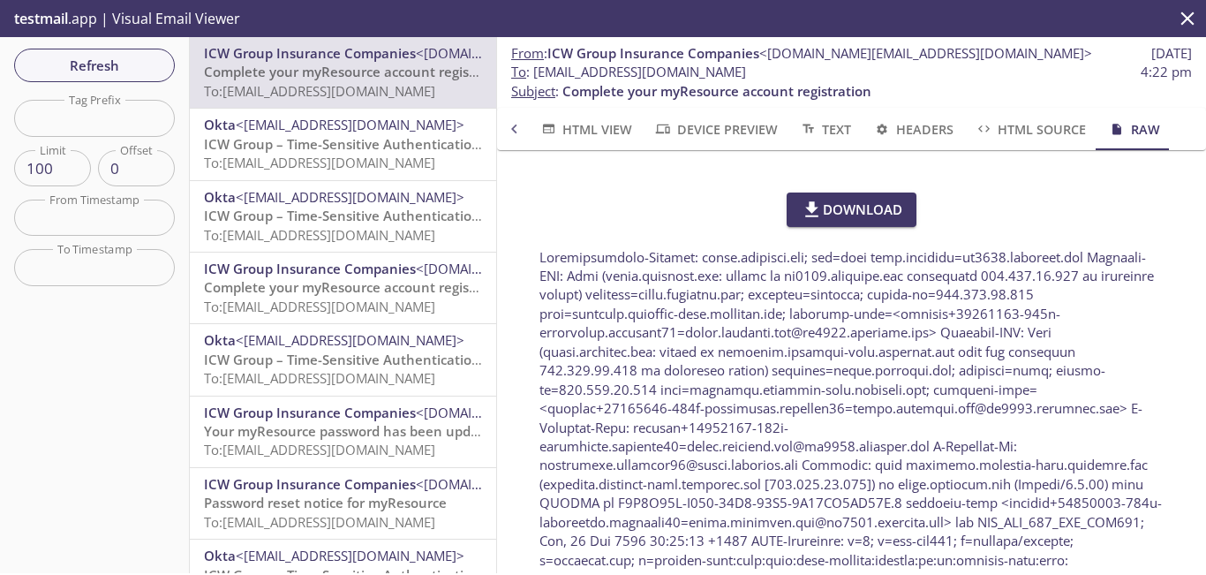
click at [888, 124] on span "Headers" at bounding box center [912, 129] width 80 height 22
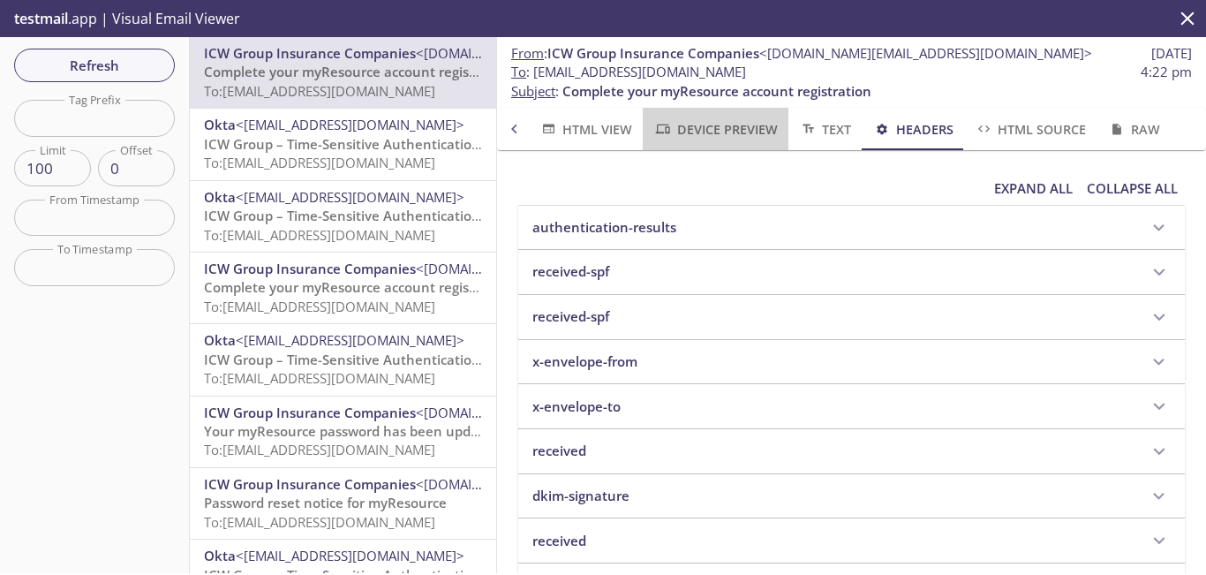
click at [727, 129] on span "Device Preview" at bounding box center [715, 129] width 124 height 22
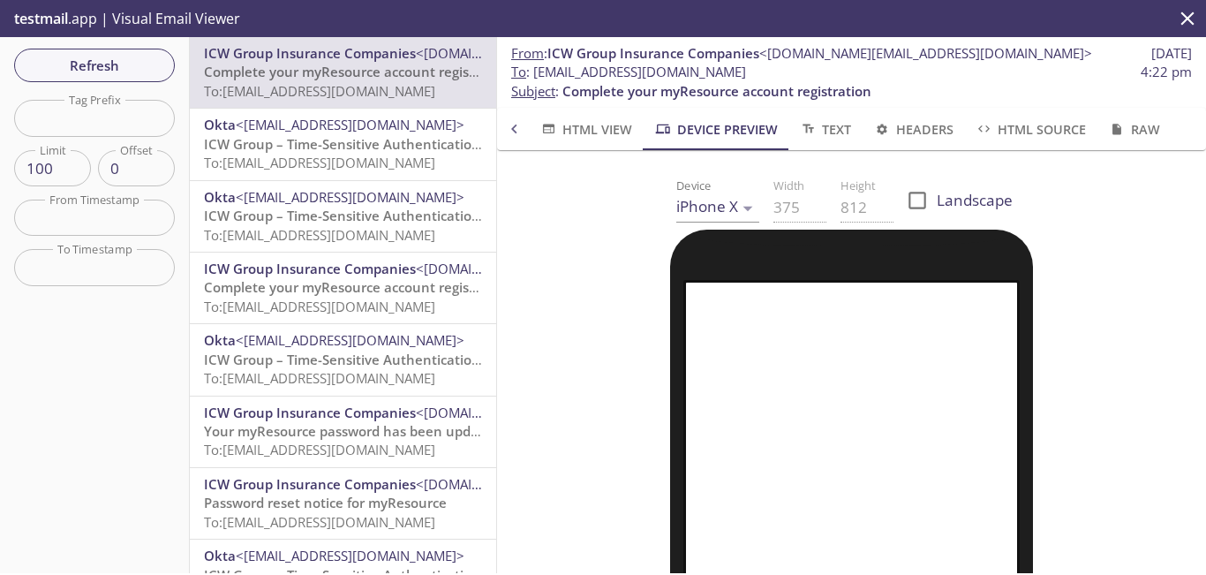
scroll to position [358, 0]
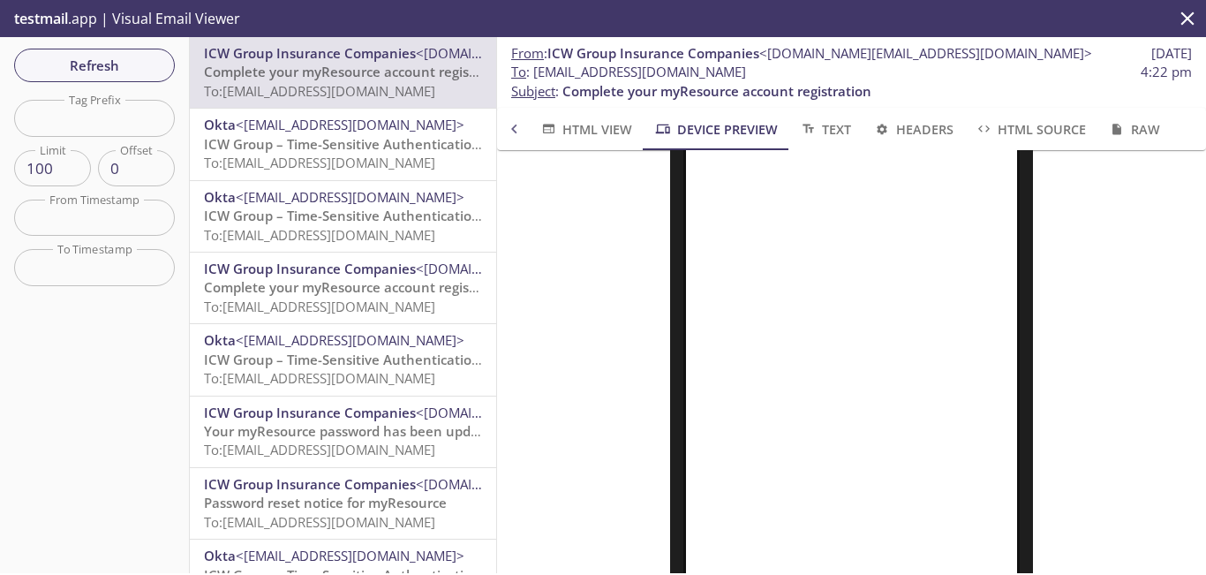
drag, startPoint x: 802, startPoint y: 70, endPoint x: 537, endPoint y: 71, distance: 264.8
click at [537, 71] on span "To : [EMAIL_ADDRESS][DOMAIN_NAME]" at bounding box center [628, 72] width 235 height 19
copy span "[EMAIL_ADDRESS][DOMAIN_NAME]"
click at [137, 56] on span "Refresh" at bounding box center [94, 65] width 132 height 23
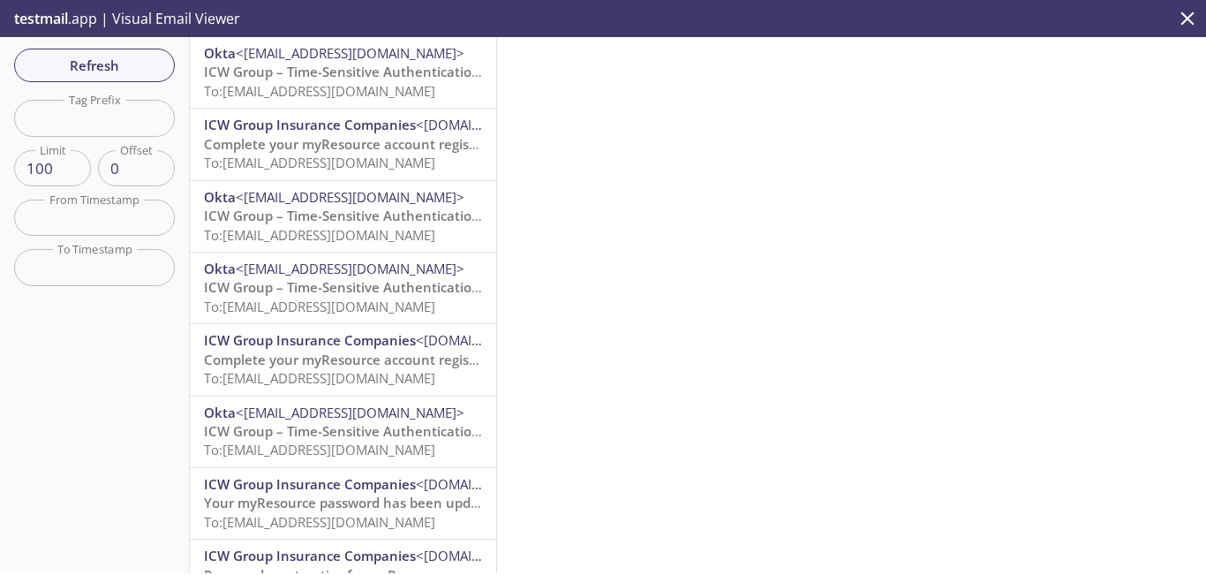
click at [311, 72] on span "ICW Group – Time-Sensitive Authentication Code" at bounding box center [360, 72] width 313 height 18
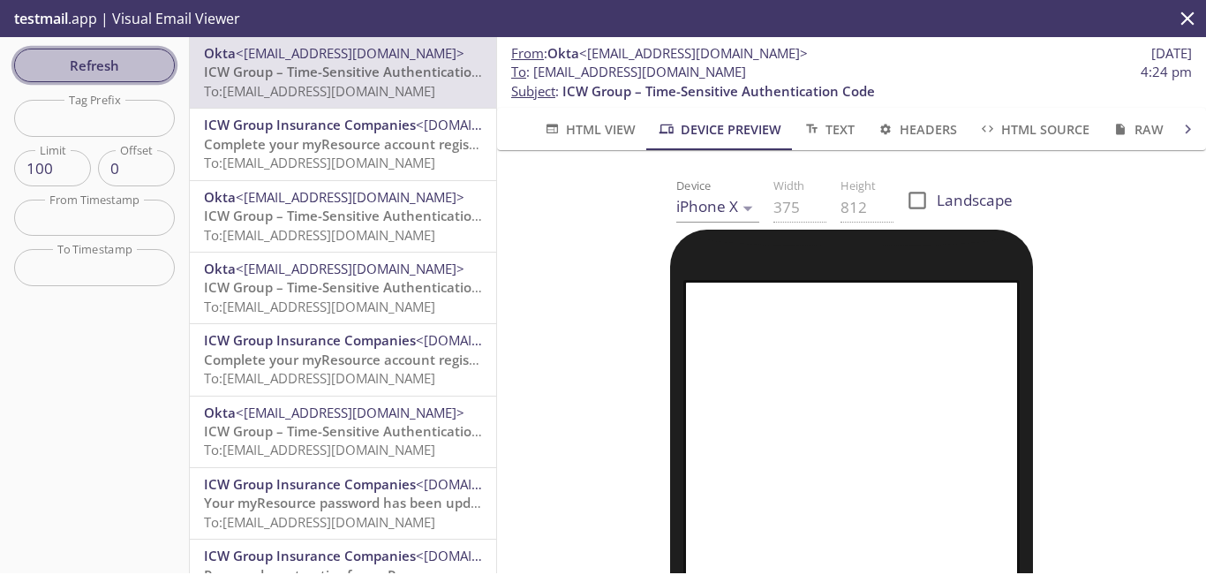
click at [124, 66] on span "Refresh" at bounding box center [94, 65] width 132 height 23
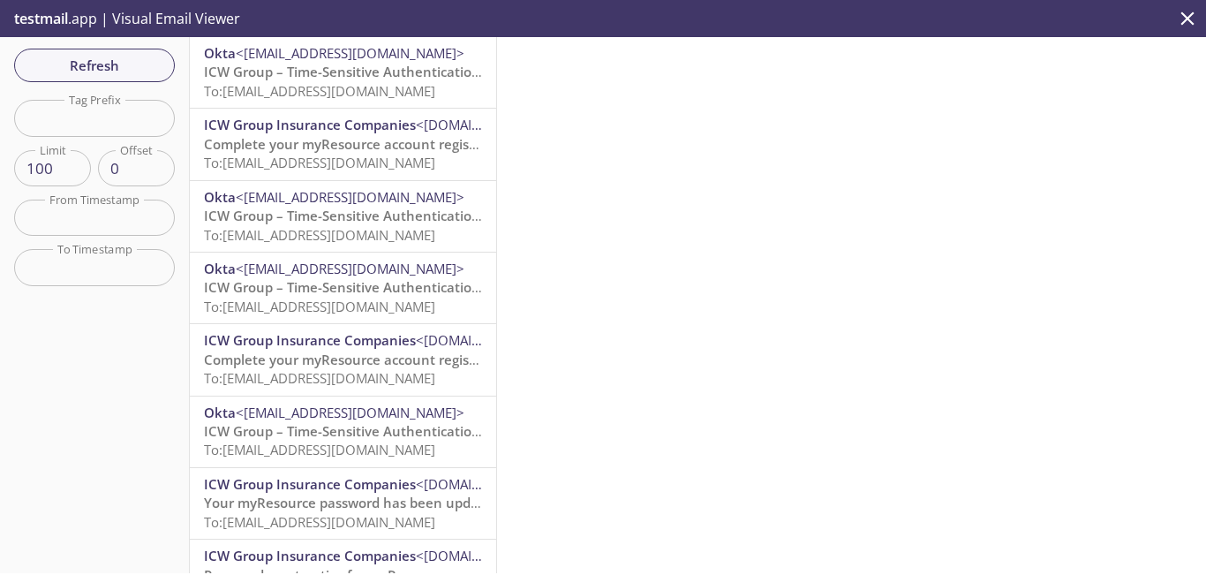
drag, startPoint x: 124, startPoint y: 66, endPoint x: 324, endPoint y: 105, distance: 203.3
click at [324, 105] on div "Refresh Filters Tag Prefix Tag Prefix Limit 100 Limit Offset 0 Offset From Time…" at bounding box center [603, 305] width 1206 height 536
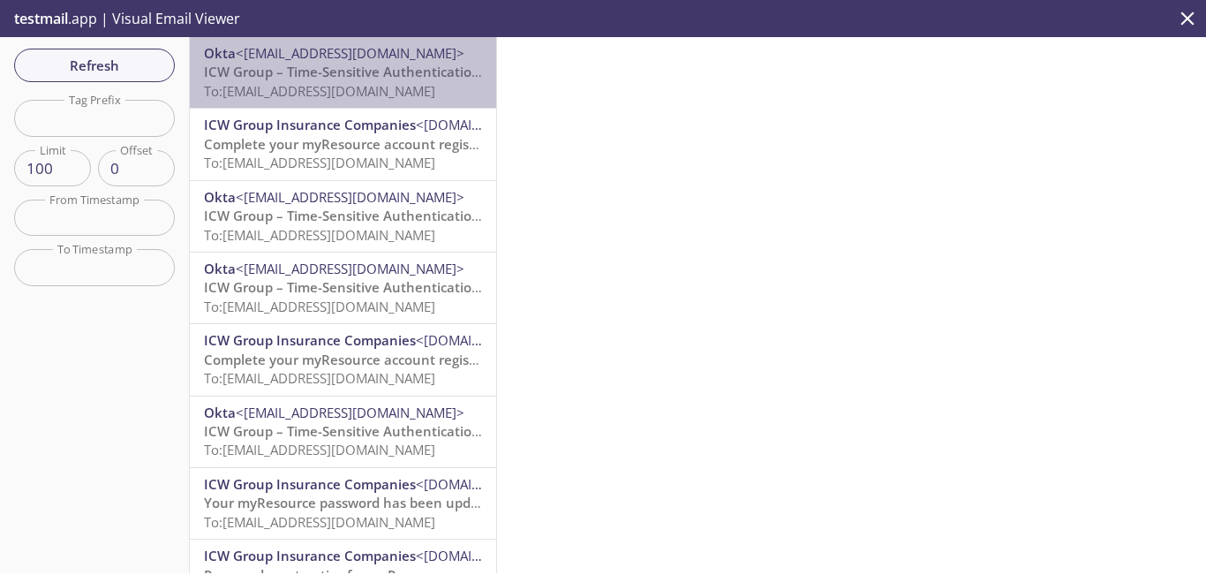
click at [375, 87] on span "To: [EMAIL_ADDRESS][DOMAIN_NAME]" at bounding box center [319, 91] width 231 height 18
